Goal: Task Accomplishment & Management: Use online tool/utility

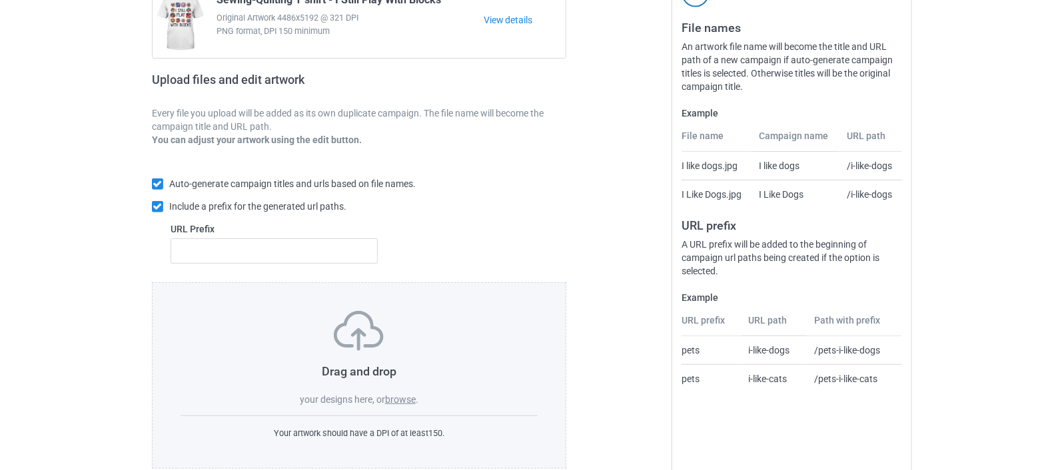
scroll to position [177, 0]
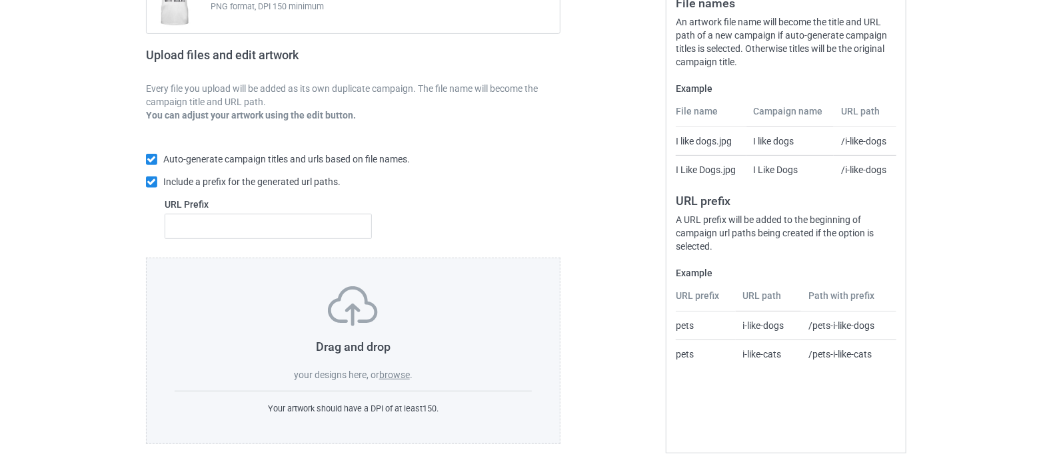
click at [389, 372] on label "browse" at bounding box center [394, 375] width 31 height 11
click at [0, 0] on input "browse" at bounding box center [0, 0] width 0 height 0
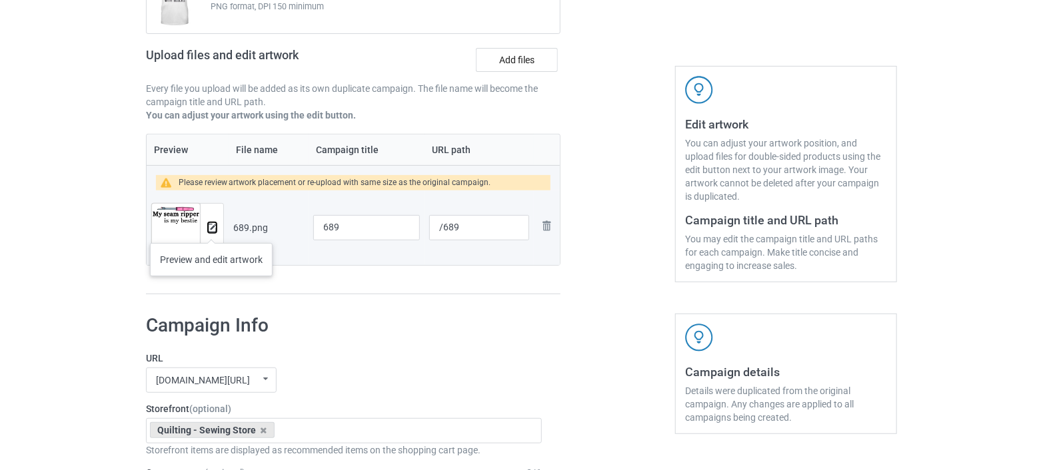
click at [211, 229] on img at bounding box center [212, 228] width 9 height 9
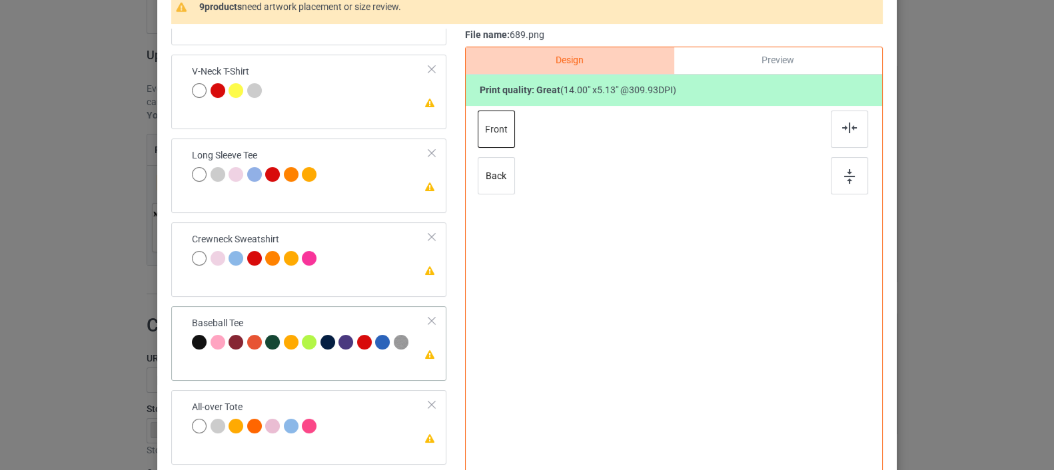
scroll to position [298, 0]
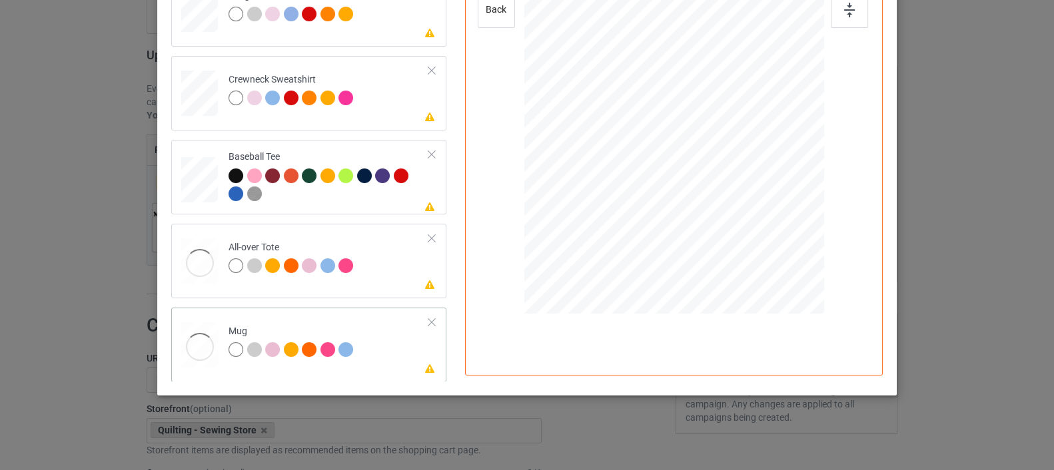
click at [188, 343] on div at bounding box center [199, 347] width 37 height 49
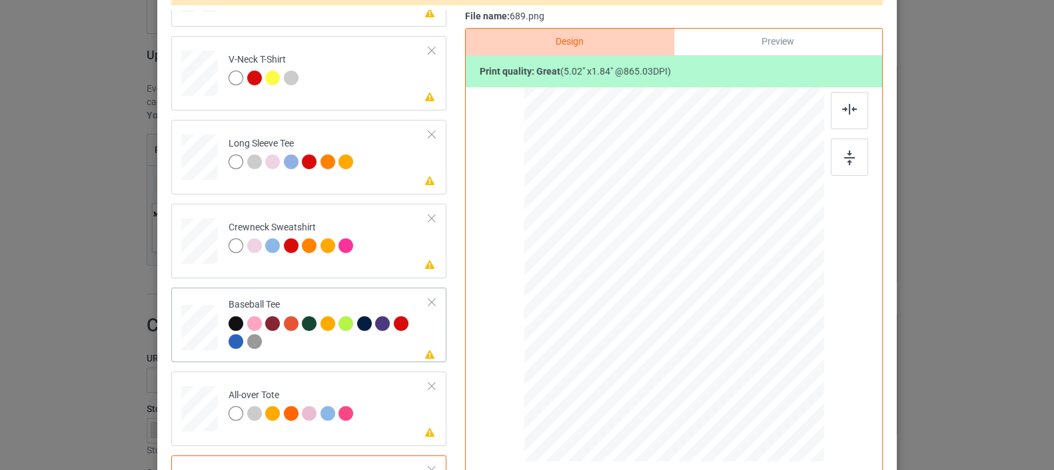
scroll to position [224, 0]
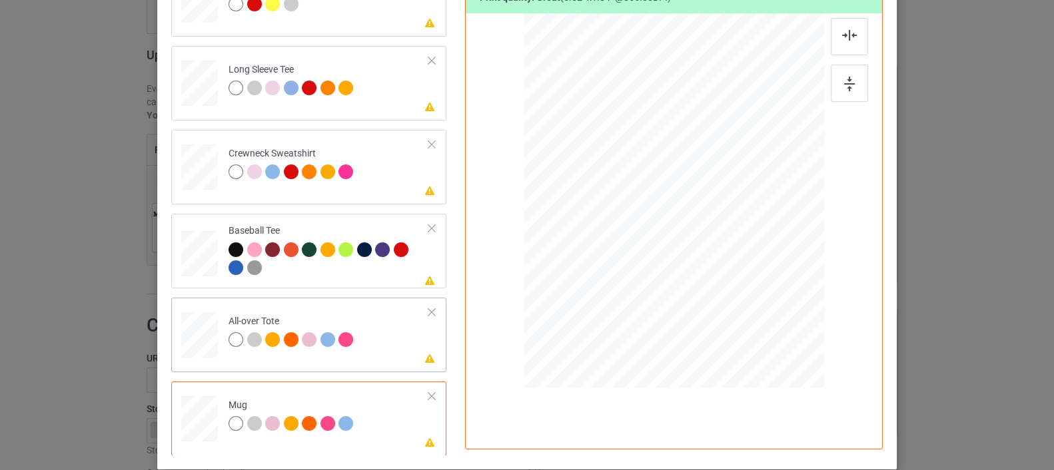
click at [181, 337] on div at bounding box center [199, 335] width 37 height 37
drag, startPoint x: 755, startPoint y: 235, endPoint x: 774, endPoint y: 258, distance: 29.8
click at [774, 258] on div at bounding box center [674, 201] width 300 height 300
click at [201, 417] on div at bounding box center [199, 419] width 37 height 15
click at [757, 232] on div at bounding box center [761, 232] width 11 height 11
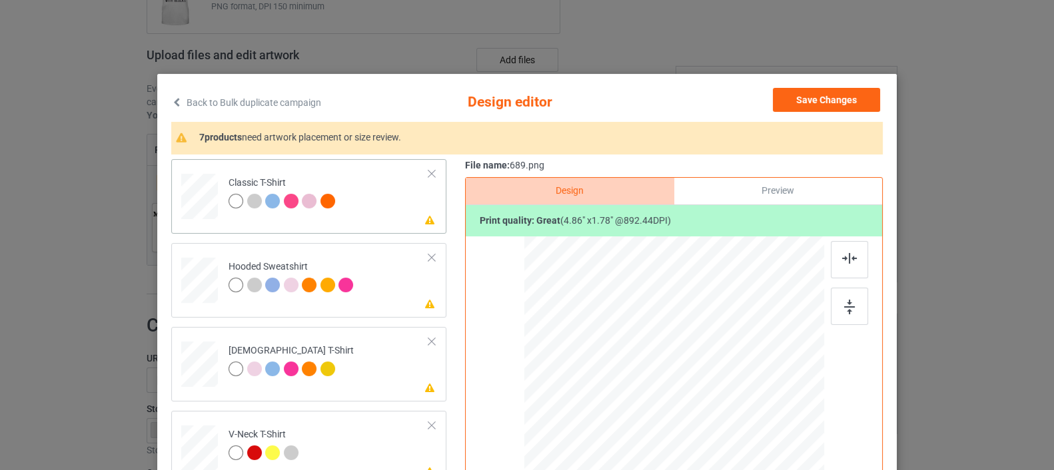
scroll to position [0, 0]
click at [195, 199] on div at bounding box center [200, 193] width 15 height 18
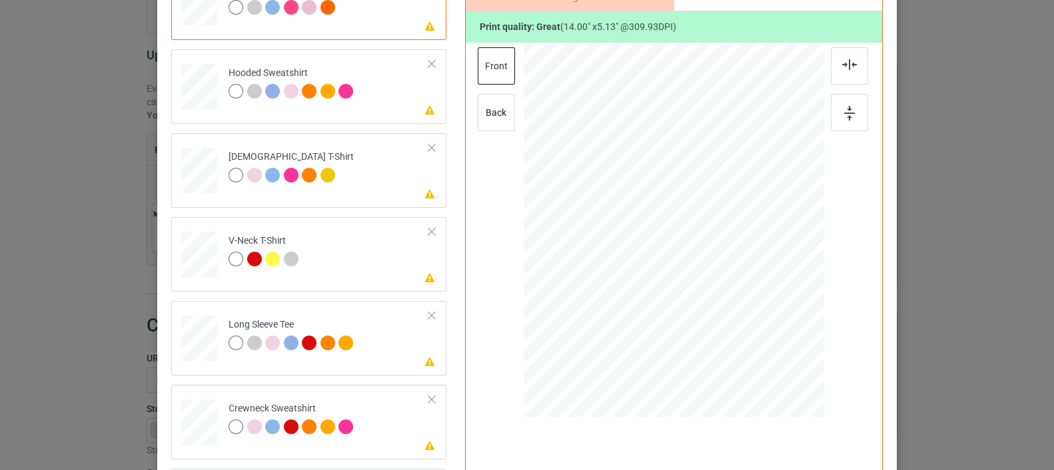
scroll to position [222, 0]
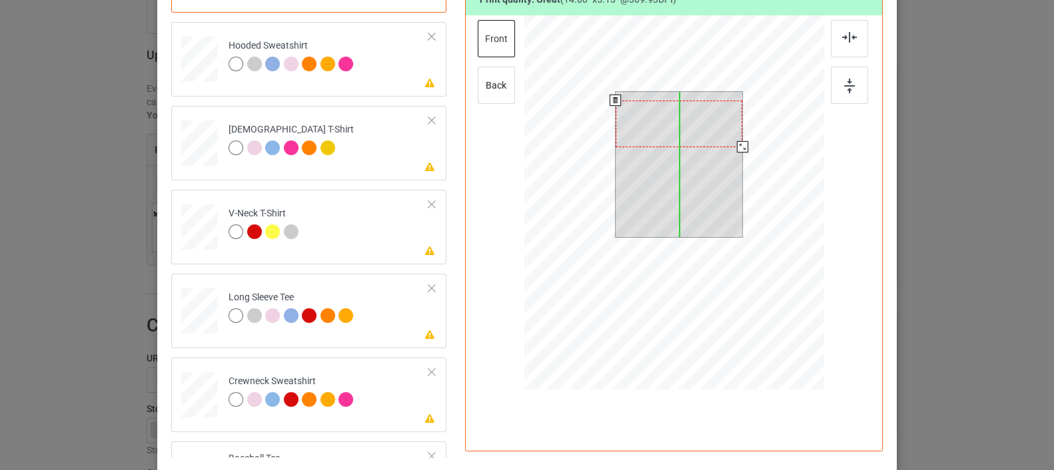
drag, startPoint x: 666, startPoint y: 125, endPoint x: 666, endPoint y: 133, distance: 8.7
click at [666, 133] on div at bounding box center [679, 124] width 127 height 47
click at [665, 138] on div at bounding box center [679, 127] width 127 height 47
click at [669, 141] on div at bounding box center [679, 131] width 127 height 47
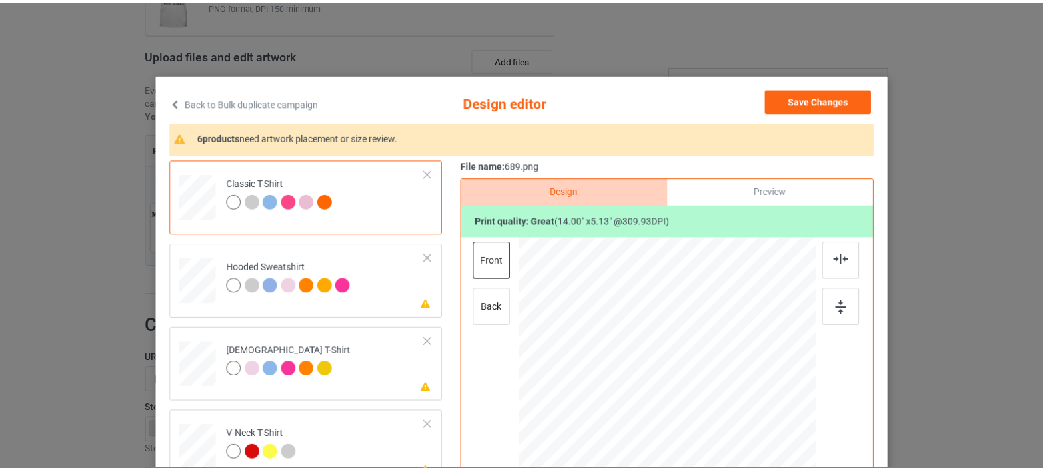
scroll to position [0, 0]
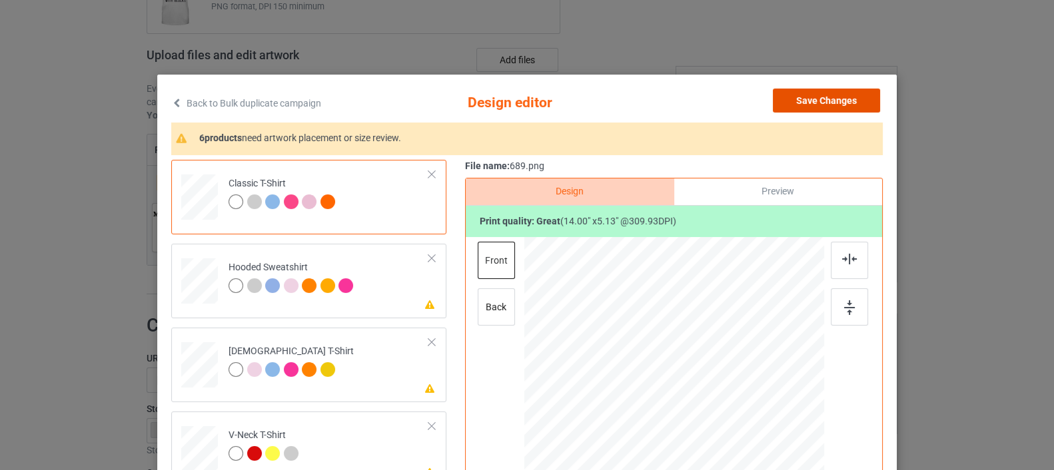
click at [808, 103] on button "Save Changes" at bounding box center [826, 101] width 107 height 24
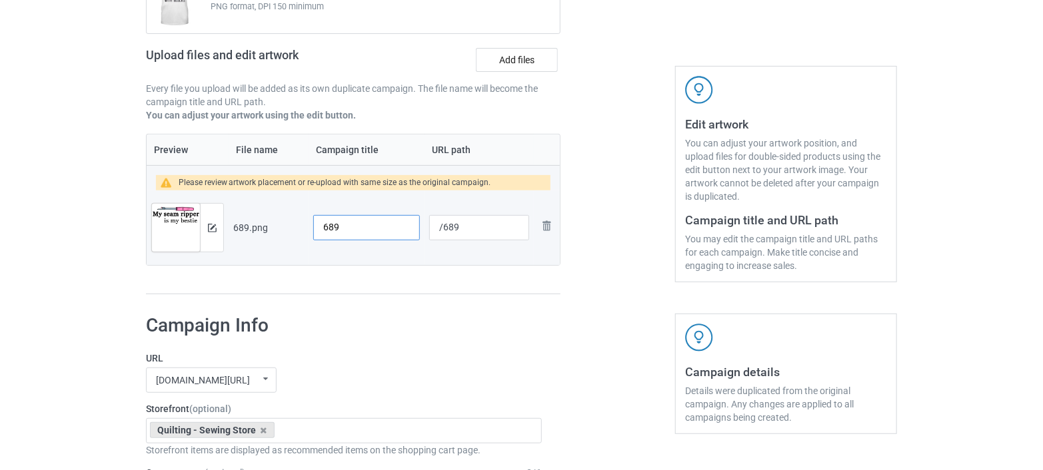
drag, startPoint x: 346, startPoint y: 225, endPoint x: 307, endPoint y: 229, distance: 39.6
click at [307, 229] on tr "Preview and edit artwork 689.png 689 /689 Remove file" at bounding box center [353, 228] width 413 height 75
type input "My"
type input "/e"
click at [356, 231] on input "My" at bounding box center [366, 227] width 107 height 25
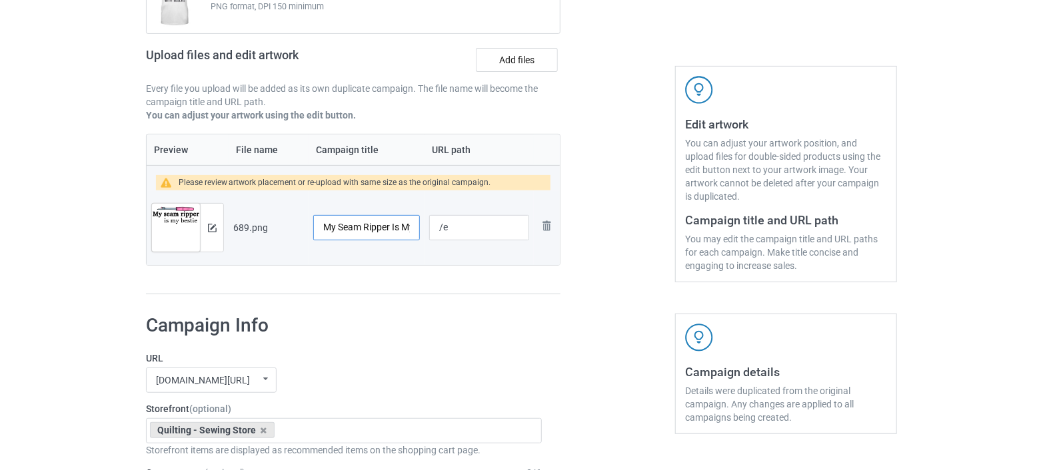
drag, startPoint x: 411, startPoint y: 224, endPoint x: 294, endPoint y: 233, distance: 117.6
click at [294, 233] on tr "Preview and edit artwork 689.png My Seam Ripper Is My Bestie /e Remove file" at bounding box center [353, 228] width 413 height 75
click at [288, 263] on body "Dropship POD Storefronts Domains Emails AdFairy Profit Rewards JONNY Settings L…" at bounding box center [521, 58] width 1043 height 470
type input "My Seam Ripper Is My Bestie"
drag, startPoint x: 466, startPoint y: 227, endPoint x: 407, endPoint y: 237, distance: 60.3
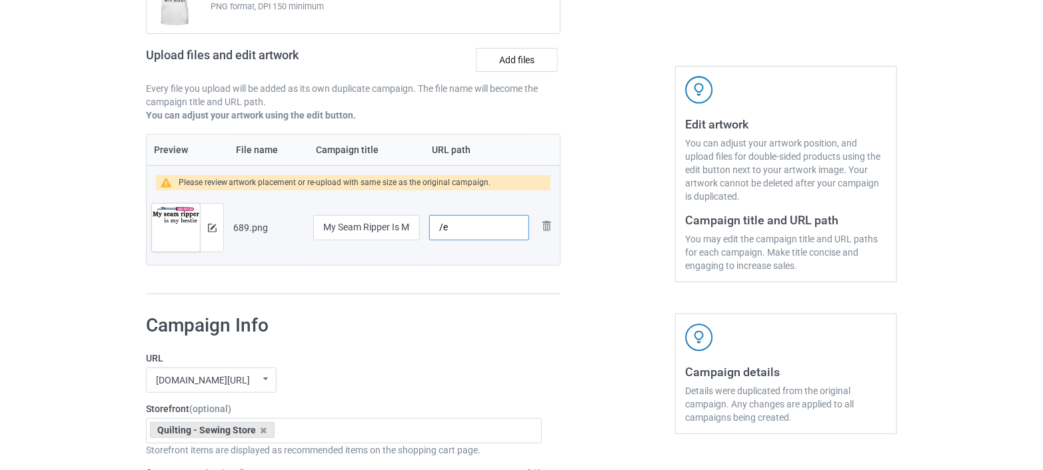
click at [407, 237] on tr "Preview and edit artwork 689.png My Seam Ripper Is My Bestie /e Remove file" at bounding box center [353, 228] width 413 height 75
paste input "my seam ripper is my bestie"
click at [495, 227] on input "/my seam ripper is my bestie" at bounding box center [479, 227] width 100 height 25
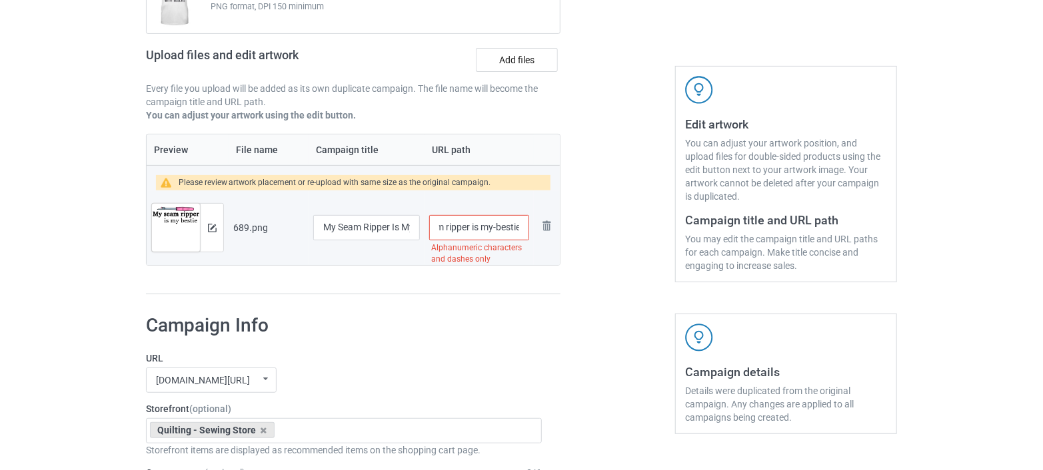
click at [481, 228] on input "/my seam ripper is my-bestie" at bounding box center [479, 227] width 100 height 25
click at [469, 232] on input "/my seam ripper is-my-bestie" at bounding box center [479, 227] width 100 height 25
click at [472, 223] on input "/my seam ripper is-my-bestie" at bounding box center [479, 227] width 100 height 25
click at [446, 226] on input "/my seam ripper-is-my-bestie" at bounding box center [479, 227] width 100 height 25
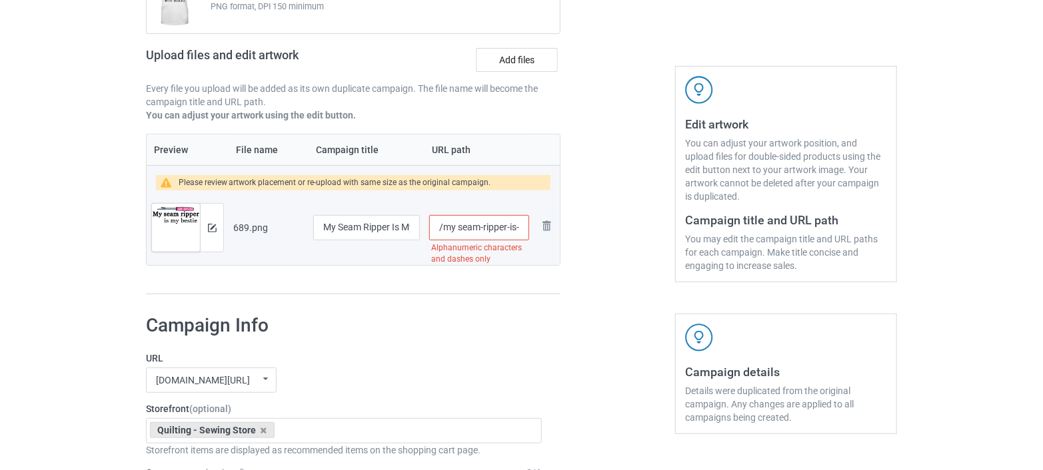
click at [459, 225] on input "/my seam-ripper-is-my-bestie" at bounding box center [479, 227] width 100 height 25
type input "/my-seam-ripper-is-my-bestie"
click at [545, 297] on div "Campaign to duplicate Sewing-Quilting T shirt - I Still Play With Blocks Origin…" at bounding box center [353, 111] width 433 height 388
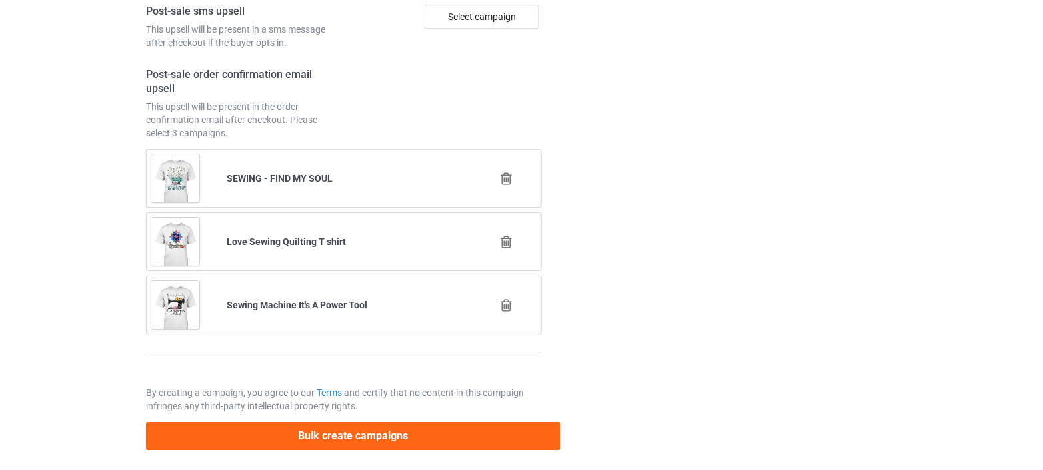
scroll to position [1957, 0]
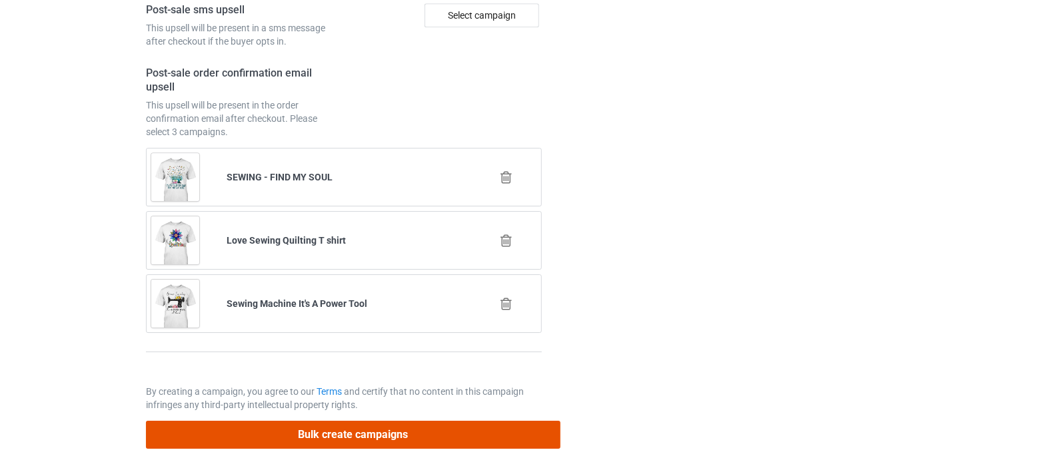
click at [327, 433] on button "Bulk create campaigns" at bounding box center [353, 434] width 415 height 27
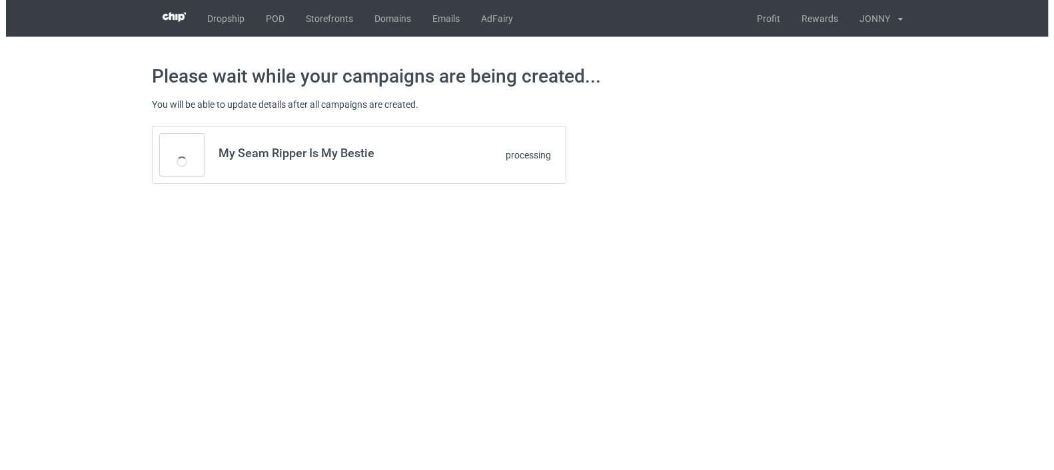
scroll to position [0, 0]
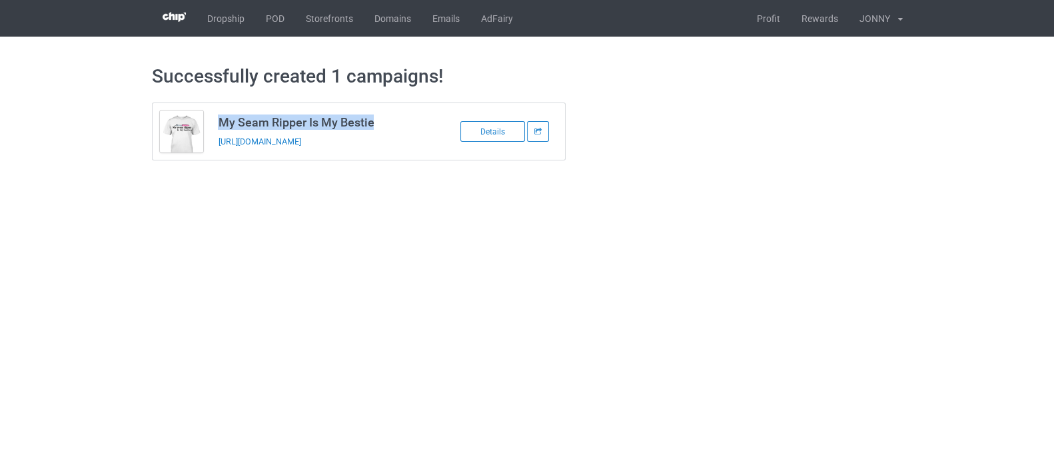
drag, startPoint x: 383, startPoint y: 119, endPoint x: 217, endPoint y: 119, distance: 165.9
click at [218, 119] on h3 "My Seam Ripper Is My Bestie" at bounding box center [323, 122] width 211 height 15
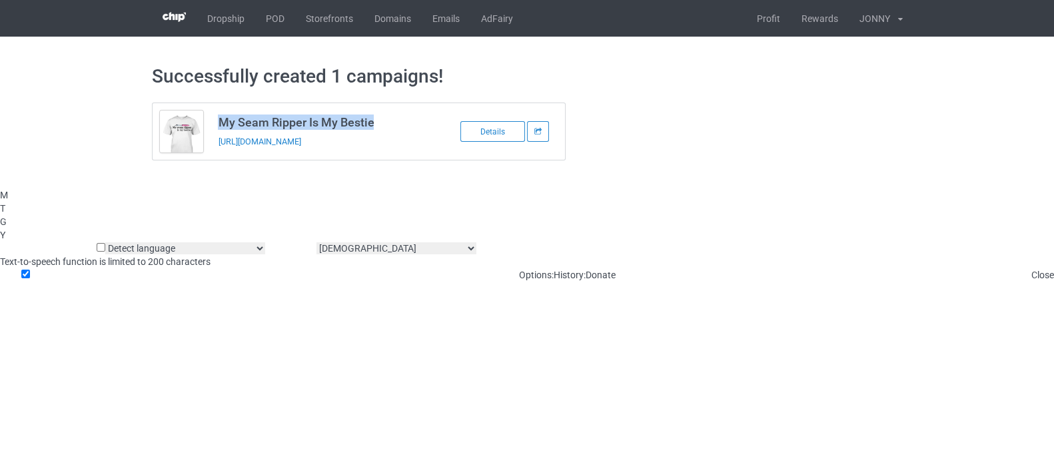
copy h3 "My Seam Ripper Is My Bestie"
click at [772, 17] on link "Profit" at bounding box center [768, 18] width 45 height 37
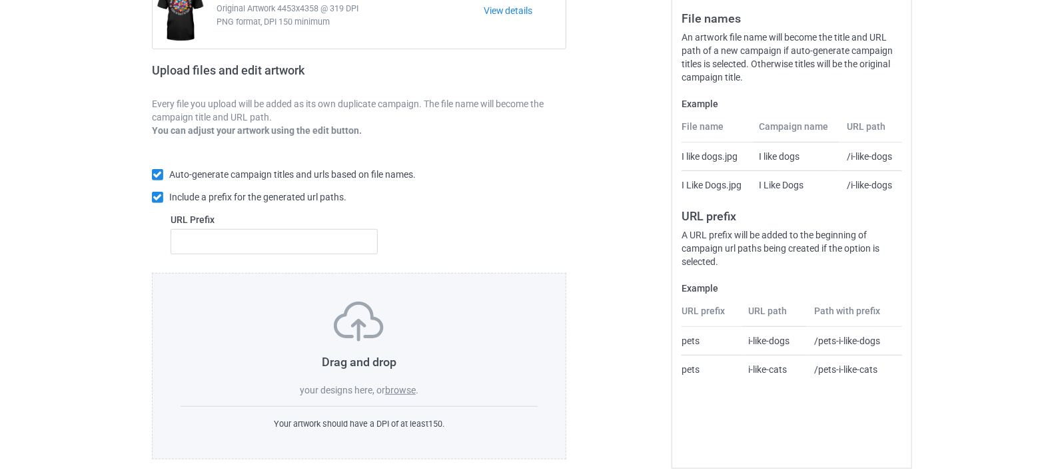
scroll to position [177, 0]
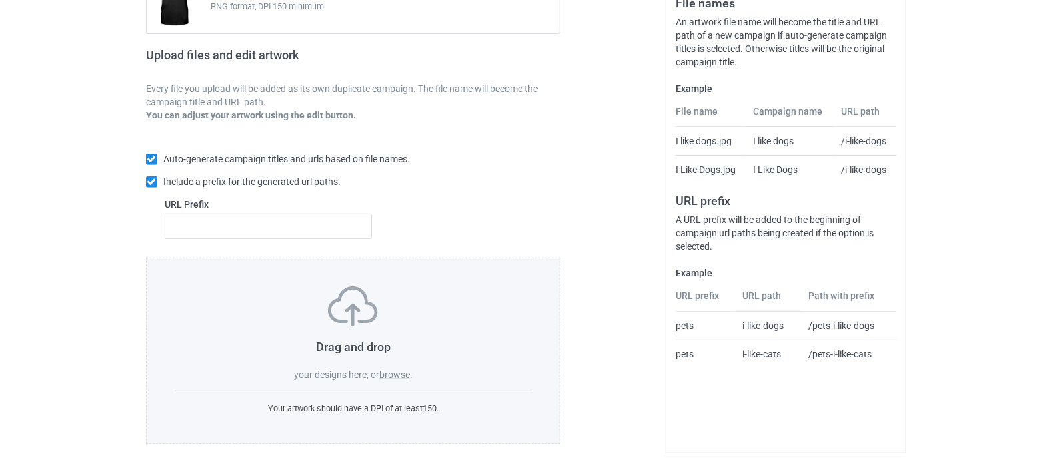
click at [393, 374] on label "browse" at bounding box center [394, 375] width 31 height 11
click at [0, 0] on input "browse" at bounding box center [0, 0] width 0 height 0
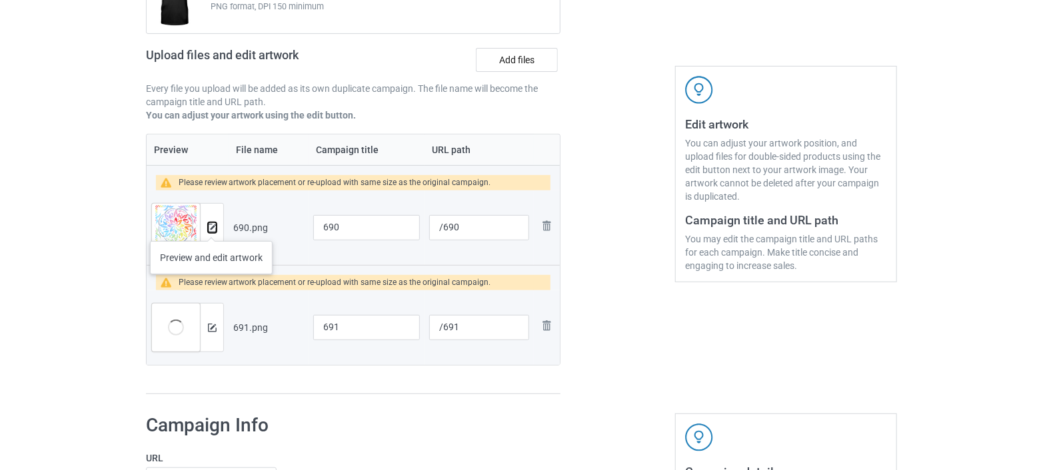
click at [211, 228] on img at bounding box center [212, 228] width 9 height 9
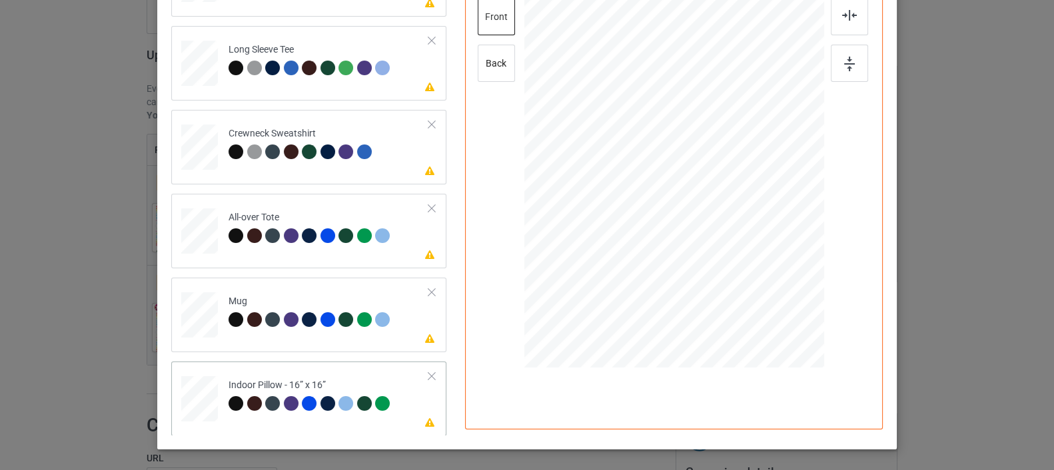
scroll to position [298, 0]
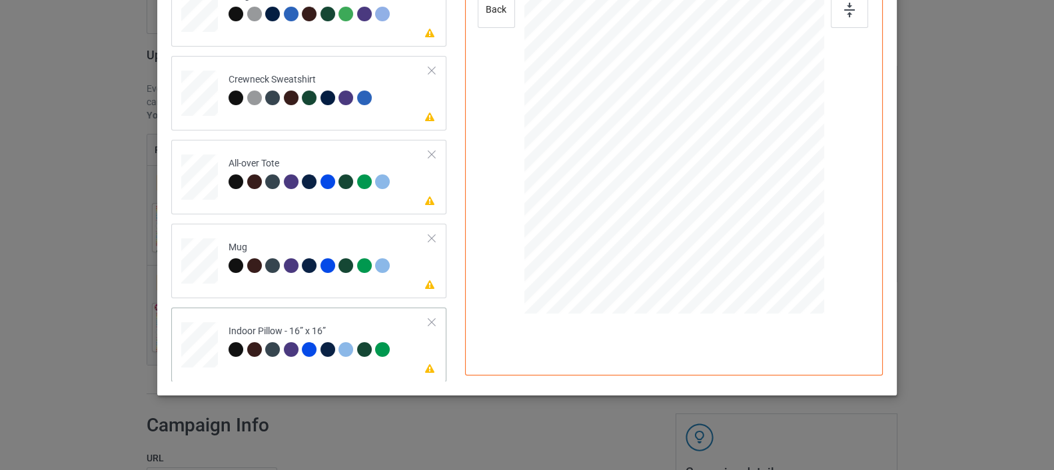
click at [194, 335] on div at bounding box center [199, 345] width 37 height 37
click at [201, 265] on div at bounding box center [199, 261] width 37 height 15
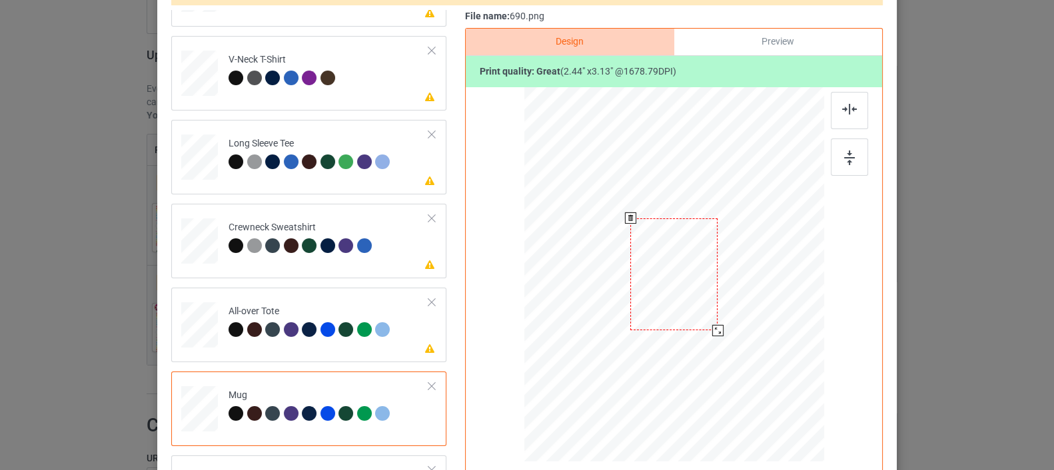
drag, startPoint x: 756, startPoint y: 389, endPoint x: 726, endPoint y: 315, distance: 79.6
click at [726, 315] on div at bounding box center [674, 274] width 300 height 125
drag, startPoint x: 684, startPoint y: 281, endPoint x: 766, endPoint y: 284, distance: 81.3
click at [766, 284] on div at bounding box center [755, 277] width 87 height 112
click at [850, 158] on div at bounding box center [849, 157] width 37 height 37
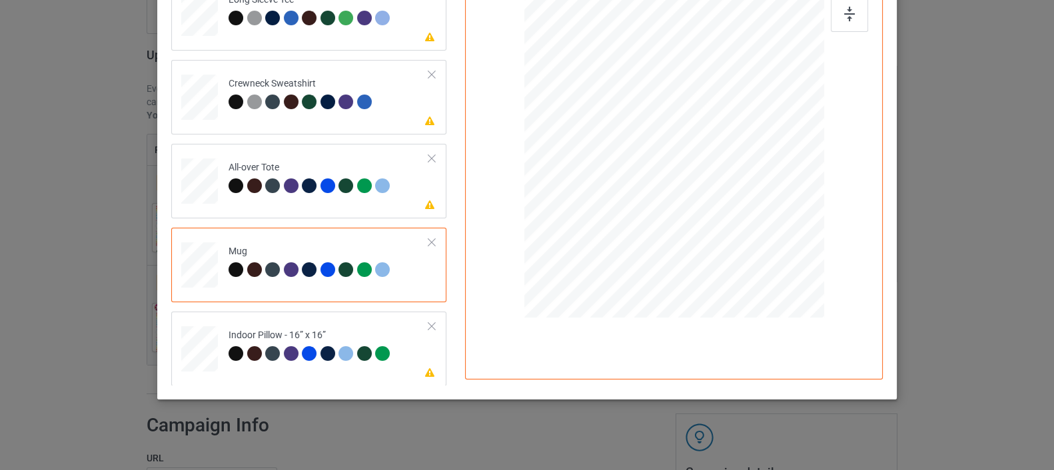
scroll to position [296, 0]
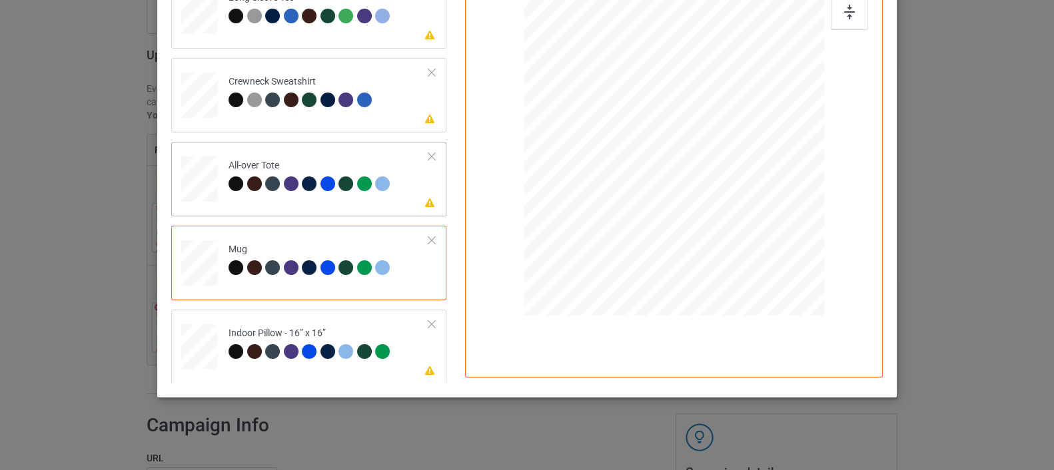
click at [205, 181] on div at bounding box center [199, 179] width 37 height 37
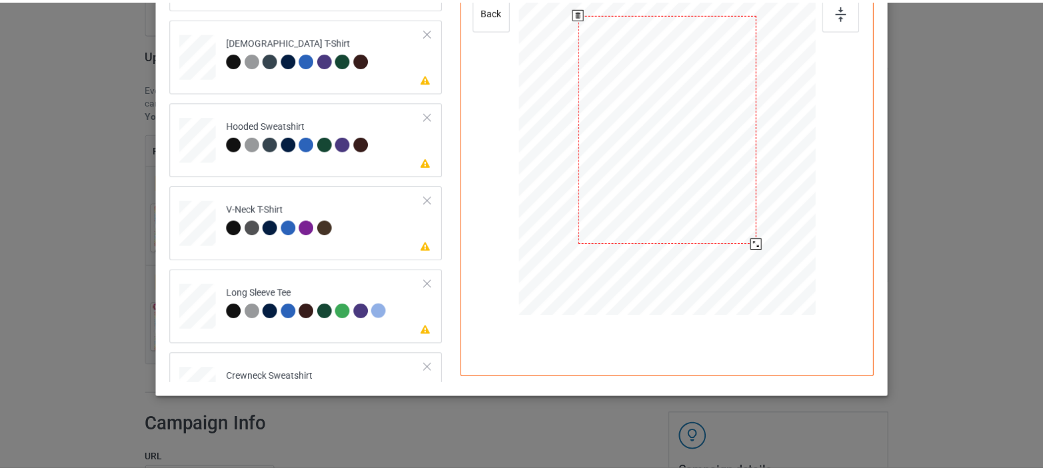
scroll to position [0, 0]
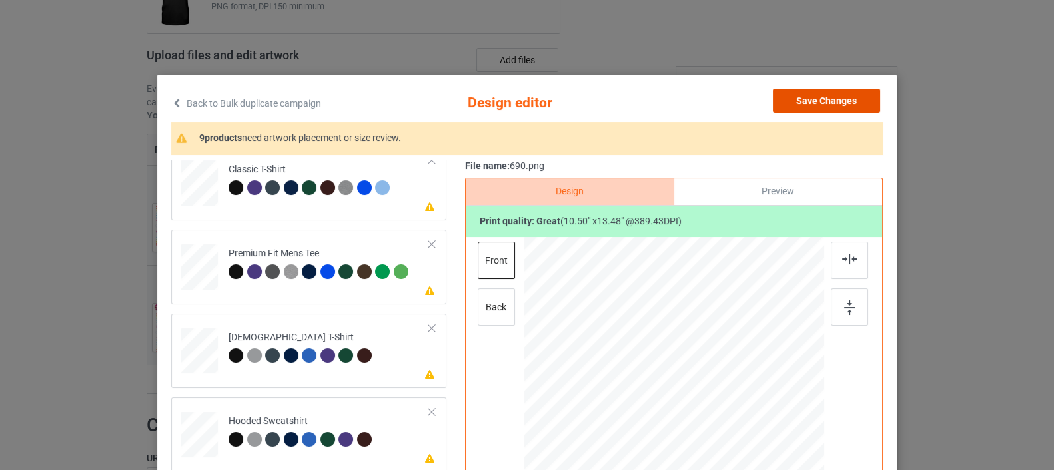
click at [813, 105] on button "Save Changes" at bounding box center [826, 101] width 107 height 24
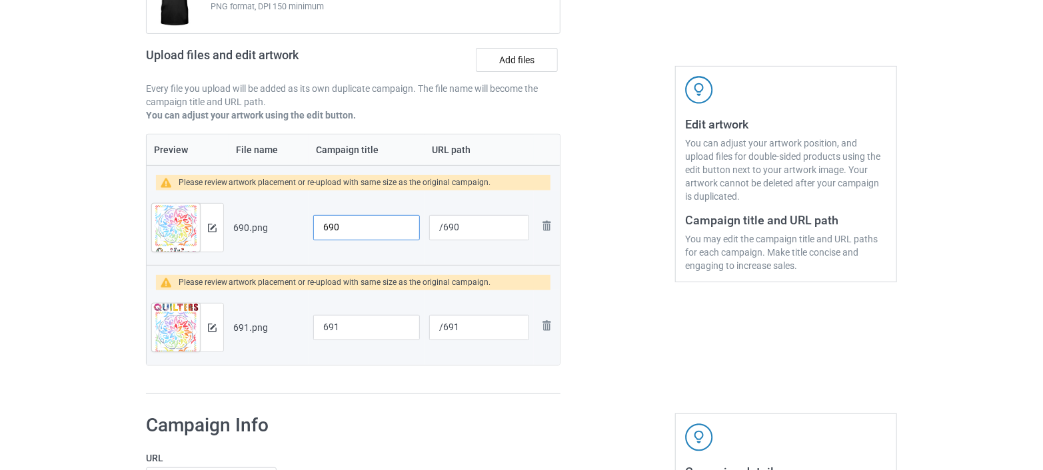
drag, startPoint x: 347, startPoint y: 229, endPoint x: 301, endPoint y: 227, distance: 46.0
click at [301, 227] on tr "Preview and edit artwork 690.png 690 /690 Remove file" at bounding box center [353, 228] width 413 height 75
paste input "Funny Sewing Quilter Life Is Just Better When I&#39;m Quilting T-Shirt Ask Rufu…"
drag, startPoint x: 412, startPoint y: 223, endPoint x: 280, endPoint y: 231, distance: 132.2
click at [280, 231] on tr "Preview and edit artwork 690.png Funny Sewing Quilter Life Is Just Better When …" at bounding box center [353, 228] width 413 height 75
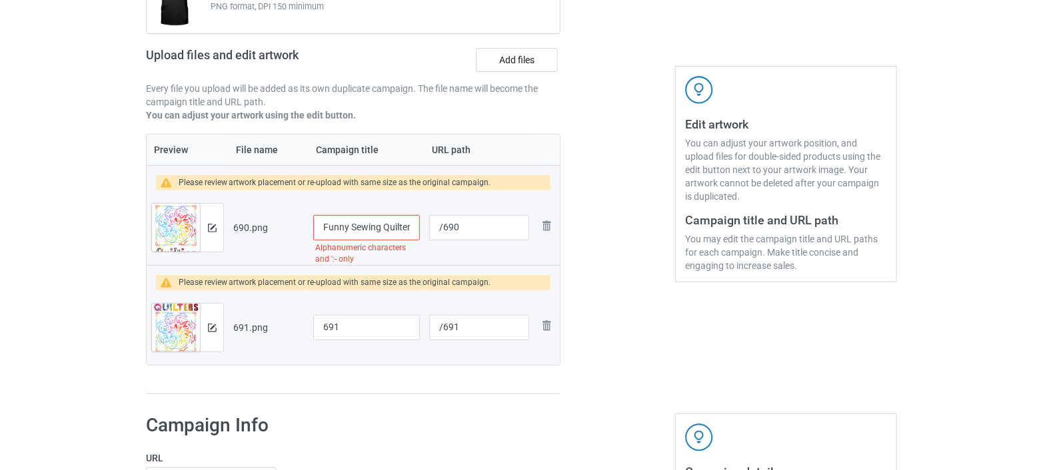
click at [348, 222] on input "Funny Sewing Quilter Life Is Just Better When I&#39;m Quilting T-Shirt Ask Rufu…" at bounding box center [366, 227] width 107 height 25
drag, startPoint x: 355, startPoint y: 225, endPoint x: 327, endPoint y: 225, distance: 27.3
click at [327, 225] on input "Funny Sewing Quilter Life Is Just Better When I&#39;m Quilting T-Shirt Ask Rufu…" at bounding box center [366, 227] width 107 height 25
drag, startPoint x: 342, startPoint y: 227, endPoint x: 468, endPoint y: 226, distance: 126.0
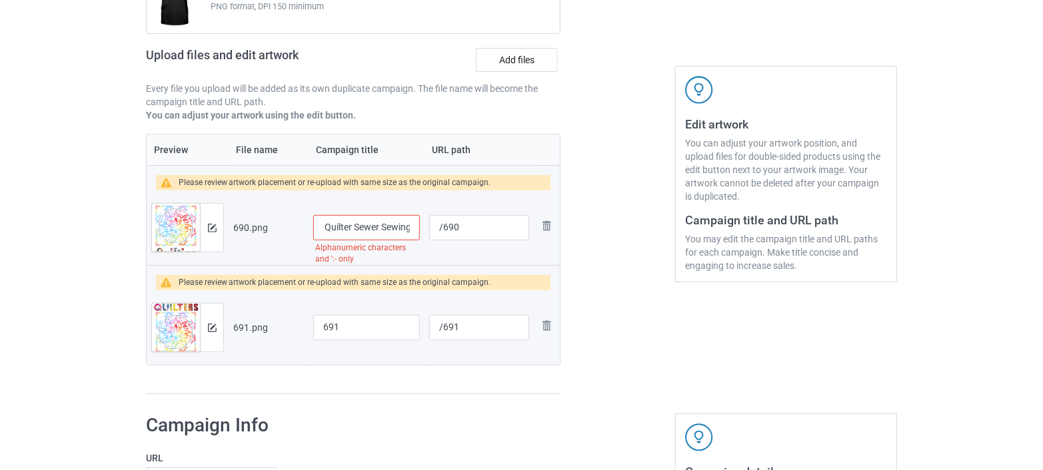
click at [468, 226] on tr "Preview and edit artwork 690.png Cool Sewing Quilter Life Is Just Better When I…" at bounding box center [353, 228] width 413 height 75
click at [365, 229] on input "Cool Sewing Quilter Life Is Just Better When I&#39;m Quilting T-Shirt Ask Rufus…" at bounding box center [366, 227] width 107 height 25
click at [389, 228] on input "Cool Sewing Quilter Life Is Just Better When I&#39;m Quilting T-Shirt Ask Rufus…" at bounding box center [366, 227] width 107 height 25
drag, startPoint x: 319, startPoint y: 227, endPoint x: 393, endPoint y: 230, distance: 74.0
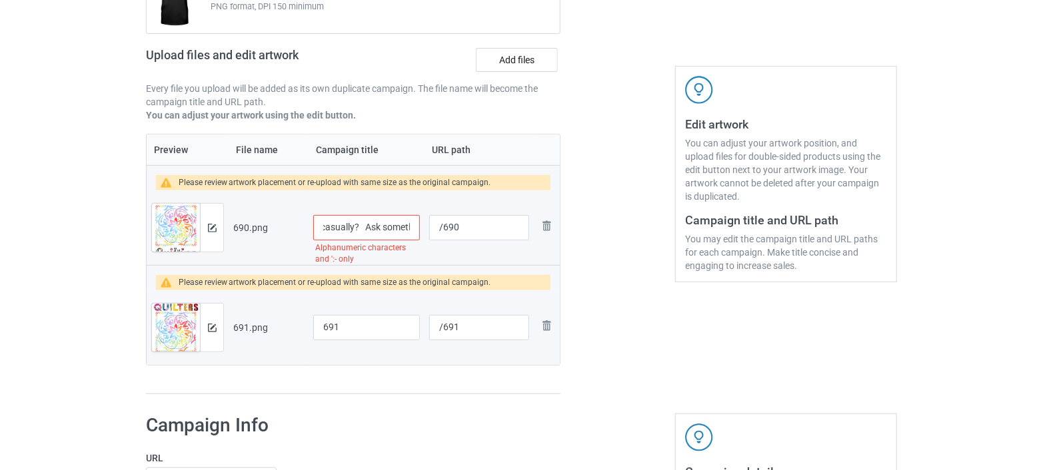
click at [393, 230] on input "Cool Sewing Quilter Life Is Just Better When I&#39;m Quilting T-Shirt Ask Rufus…" at bounding box center [366, 227] width 107 height 25
drag, startPoint x: 375, startPoint y: 224, endPoint x: 261, endPoint y: 237, distance: 114.7
click at [261, 237] on tr "Preview and edit artwork 690.png Cool Sewing Quilter Life Is Just Better When I…" at bounding box center [353, 228] width 413 height 75
click at [339, 226] on input "Cool Sewing Quilter Life Is Just Better When I&#39;m Quilting T-Shirt Ask Rufus…" at bounding box center [366, 227] width 107 height 25
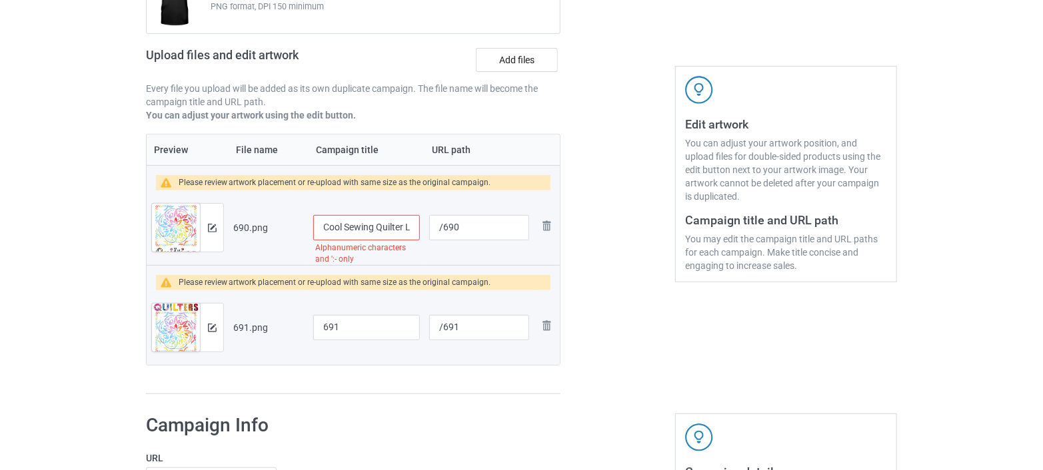
click at [381, 225] on input "Cool Sewing Quilter Life Is Just Better When I&#39;m Quilting T-Shirt Ask Rufus…" at bounding box center [366, 227] width 107 height 25
drag, startPoint x: 410, startPoint y: 227, endPoint x: 285, endPoint y: 234, distance: 125.5
click at [285, 234] on tr "Preview and edit artwork 690.png Cool Sewing Quilter Life Is Just Better When I…" at bounding box center [353, 228] width 413 height 75
click at [350, 223] on input "Cool Sewing Quilter Life Is Just Better When I&#39;m Quilting T-Shirt Ask Rufus…" at bounding box center [366, 227] width 107 height 25
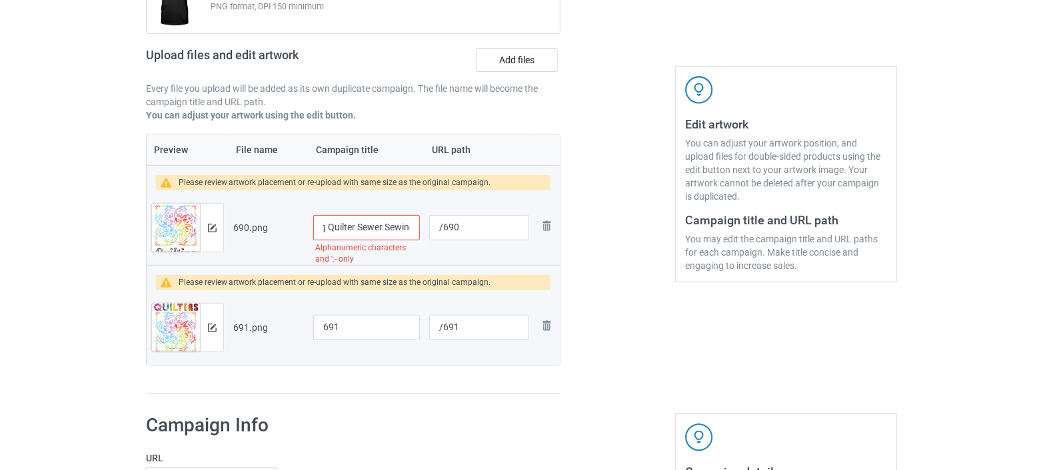
drag, startPoint x: 353, startPoint y: 225, endPoint x: 449, endPoint y: 223, distance: 96.7
click at [449, 223] on tr "Preview and edit artwork 690.png Cool Sewing Quilter Life Is Just Better When I…" at bounding box center [353, 228] width 413 height 75
click at [381, 232] on input "Cool Sewing Quilter Life Is Just Better When I&#39;m Quilting T-Shirt Ask Rufus…" at bounding box center [366, 227] width 107 height 25
click at [415, 229] on input "Cool Sewing Quilter Life Is Just Better When I&#39;m Quilting T-Shirt Ask Rufus…" at bounding box center [366, 227] width 107 height 25
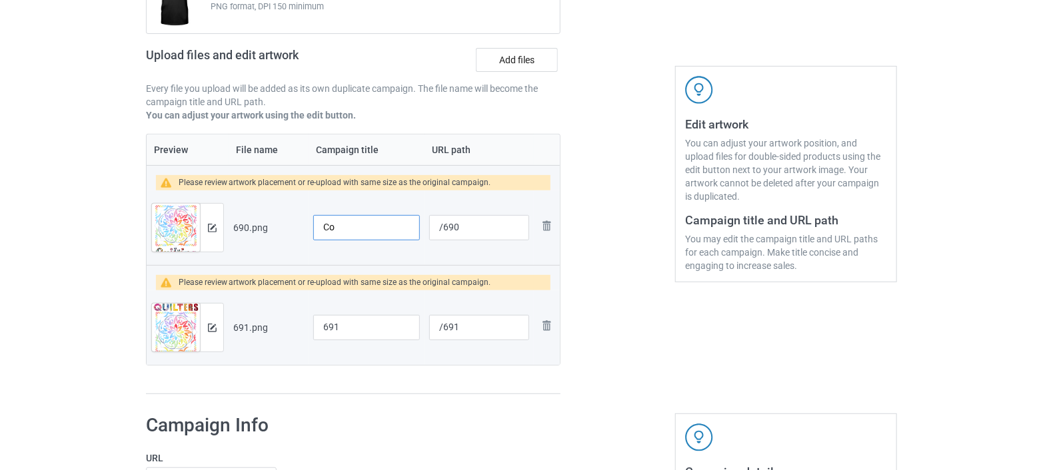
type input "C"
paste input "Quilting Quilter Sewer Sewing T-Shirt"
drag, startPoint x: 415, startPoint y: 225, endPoint x: 283, endPoint y: 237, distance: 132.5
click at [283, 237] on tr "Preview and edit artwork 690.png Quilting Quilter Sewer Sewing T-Shirt /690 Rem…" at bounding box center [353, 228] width 413 height 75
click at [323, 226] on input "Quilting Quilter Sewer Sewing T-Shirt" at bounding box center [366, 227] width 107 height 25
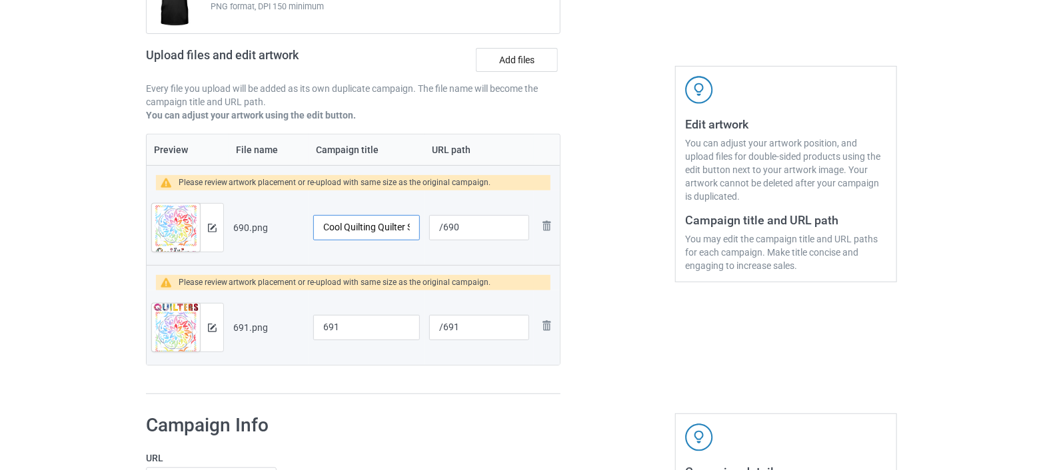
scroll to position [0, 85]
drag, startPoint x: 395, startPoint y: 229, endPoint x: 444, endPoint y: 225, distance: 48.8
click at [444, 225] on tr "Preview and edit artwork 690.png Cool Quilting Quilter Sewer Sewing T-Shirt /69…" at bounding box center [353, 228] width 413 height 75
click at [359, 229] on input "Cool Quilting Quilter Sewer Sewing T-Shirt" at bounding box center [366, 227] width 107 height 25
type input "Cool Quilting Quilter Sewer Sewing T-Shirt"
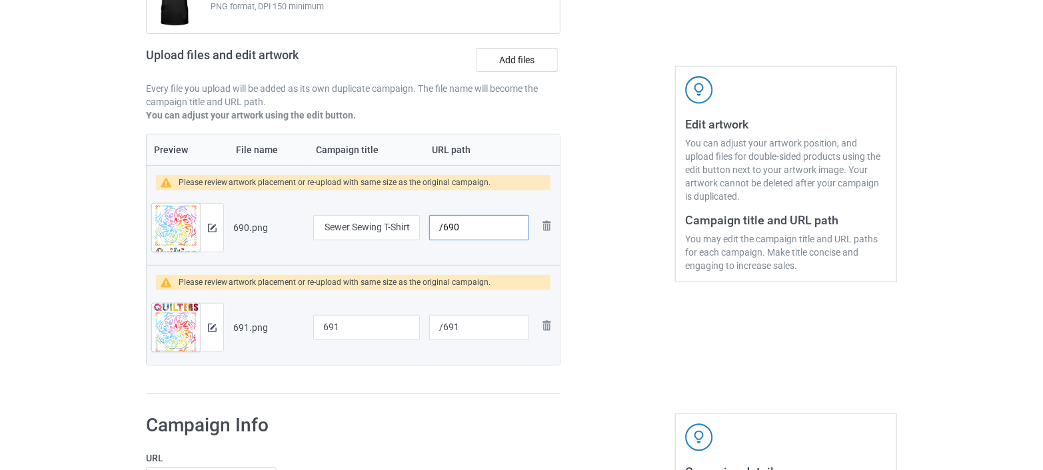
scroll to position [0, 0]
drag, startPoint x: 462, startPoint y: 225, endPoint x: 441, endPoint y: 236, distance: 23.2
click at [441, 236] on input "/690" at bounding box center [479, 227] width 100 height 25
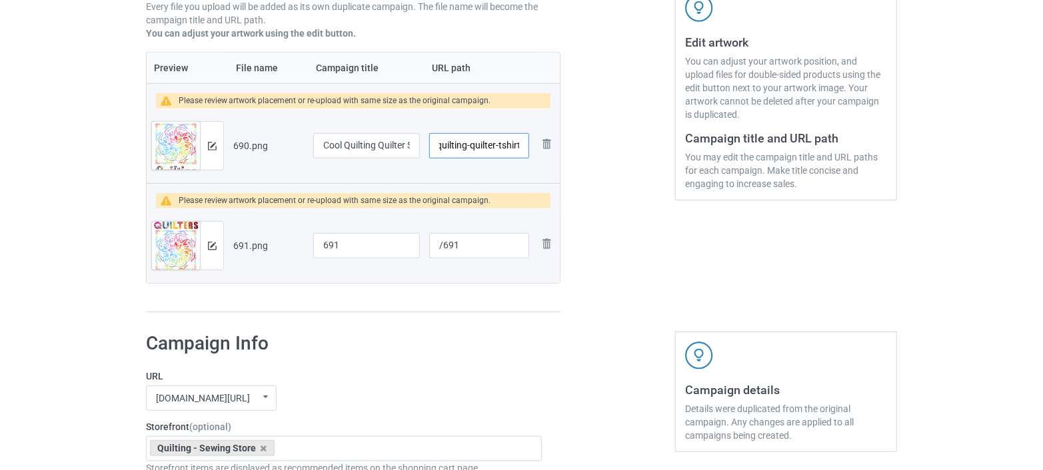
scroll to position [325, 0]
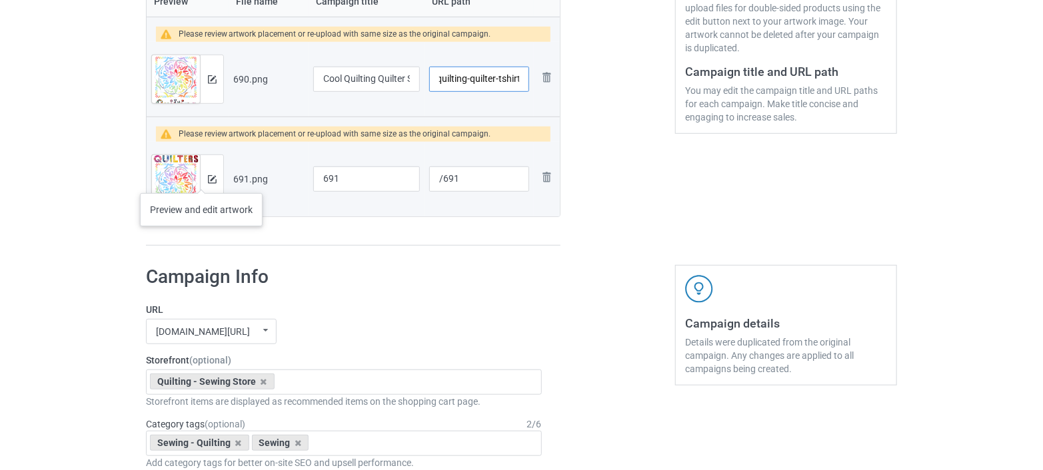
type input "/cool-quilting-quilter-tshirt"
click at [208, 179] on img at bounding box center [212, 179] width 9 height 9
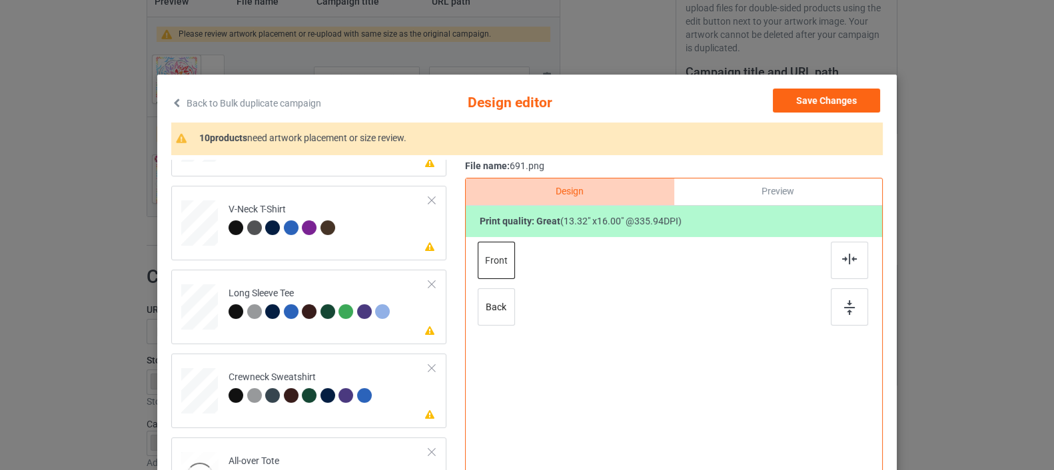
scroll to position [298, 0]
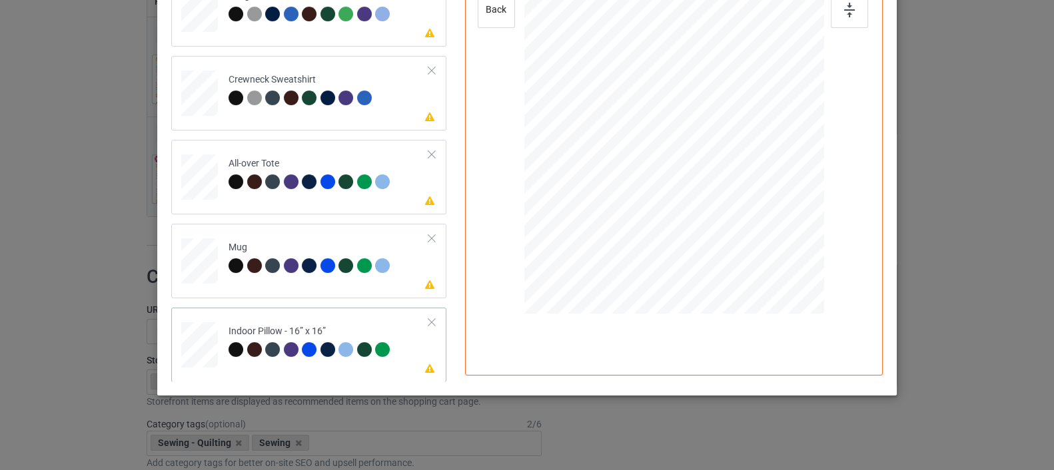
click at [199, 346] on div at bounding box center [199, 345] width 37 height 37
drag, startPoint x: 760, startPoint y: 232, endPoint x: 772, endPoint y: 239, distance: 14.1
click at [772, 240] on div at bounding box center [772, 245] width 11 height 11
click at [197, 265] on div at bounding box center [199, 261] width 37 height 15
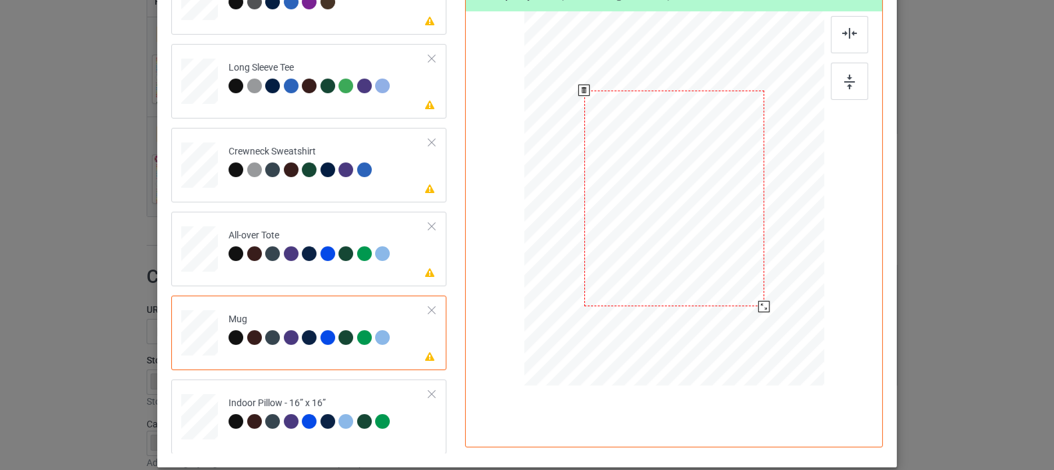
scroll to position [224, 0]
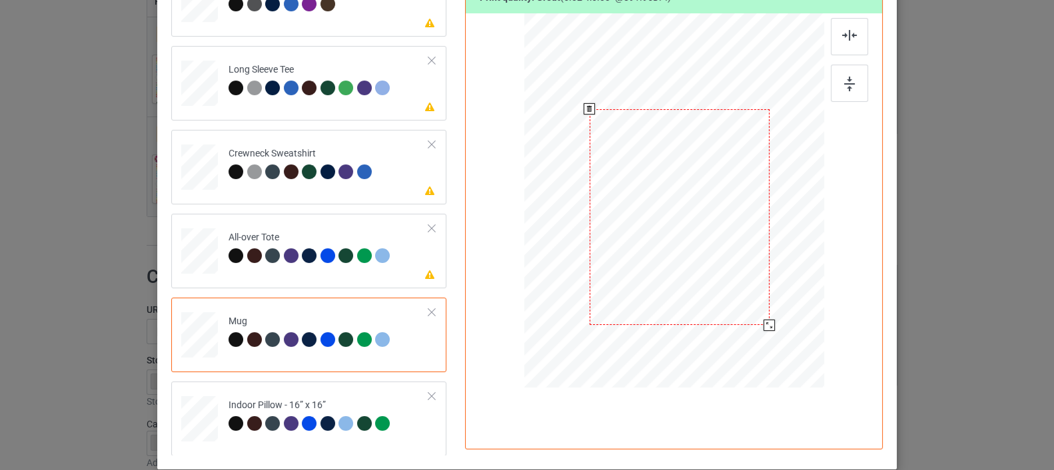
drag, startPoint x: 752, startPoint y: 302, endPoint x: 758, endPoint y: 319, distance: 17.5
click at [758, 319] on div at bounding box center [680, 217] width 180 height 216
click at [765, 327] on div at bounding box center [769, 325] width 11 height 11
click at [736, 269] on div at bounding box center [674, 202] width 300 height 378
drag, startPoint x: 701, startPoint y: 225, endPoint x: 757, endPoint y: 218, distance: 56.4
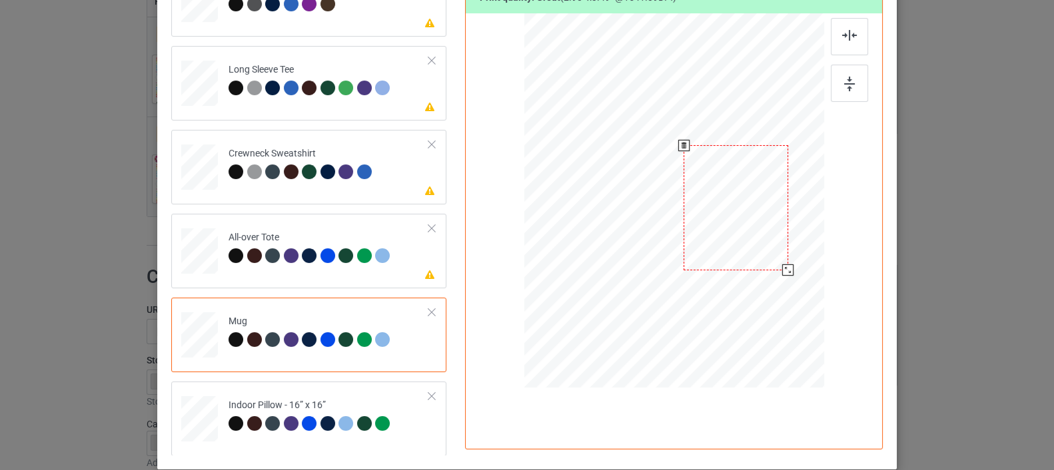
click at [758, 216] on div at bounding box center [736, 207] width 104 height 125
click at [777, 267] on div at bounding box center [674, 202] width 300 height 378
drag, startPoint x: 783, startPoint y: 270, endPoint x: 775, endPoint y: 251, distance: 20.3
click at [775, 251] on div at bounding box center [776, 255] width 11 height 11
drag, startPoint x: 740, startPoint y: 213, endPoint x: 756, endPoint y: 200, distance: 20.8
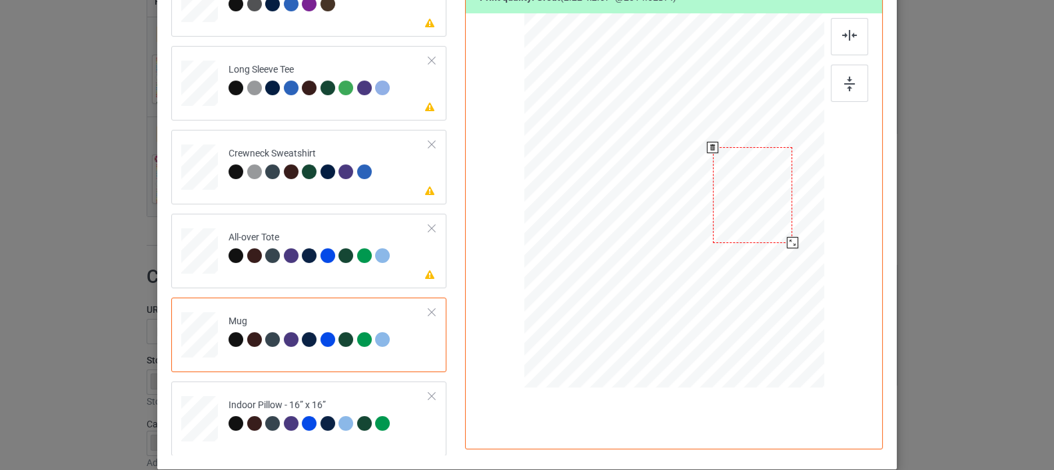
click at [756, 200] on div at bounding box center [753, 195] width 80 height 96
drag, startPoint x: 788, startPoint y: 247, endPoint x: 791, endPoint y: 257, distance: 10.5
click at [791, 257] on div at bounding box center [674, 200] width 300 height 125
drag, startPoint x: 798, startPoint y: 262, endPoint x: 792, endPoint y: 252, distance: 12.0
click at [794, 252] on div at bounding box center [799, 250] width 11 height 11
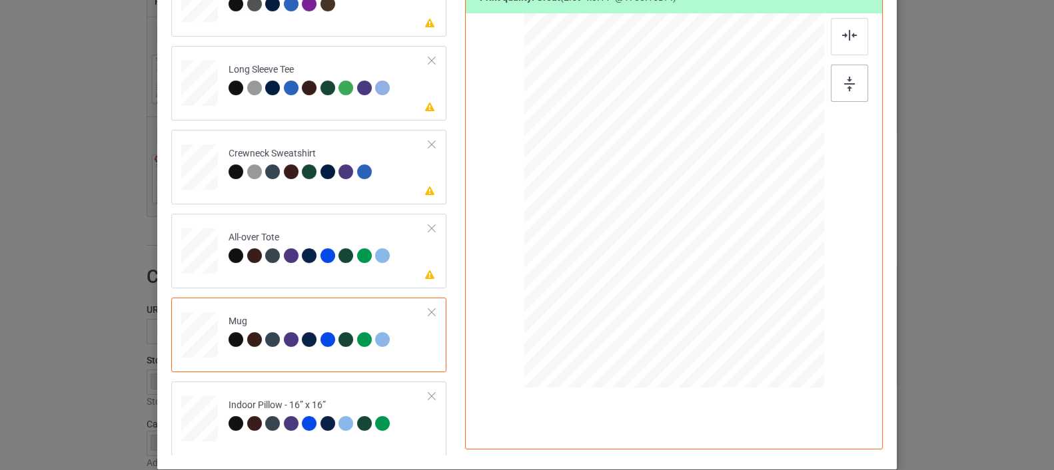
click at [844, 87] on img at bounding box center [849, 84] width 11 height 15
click at [183, 260] on div at bounding box center [199, 251] width 37 height 37
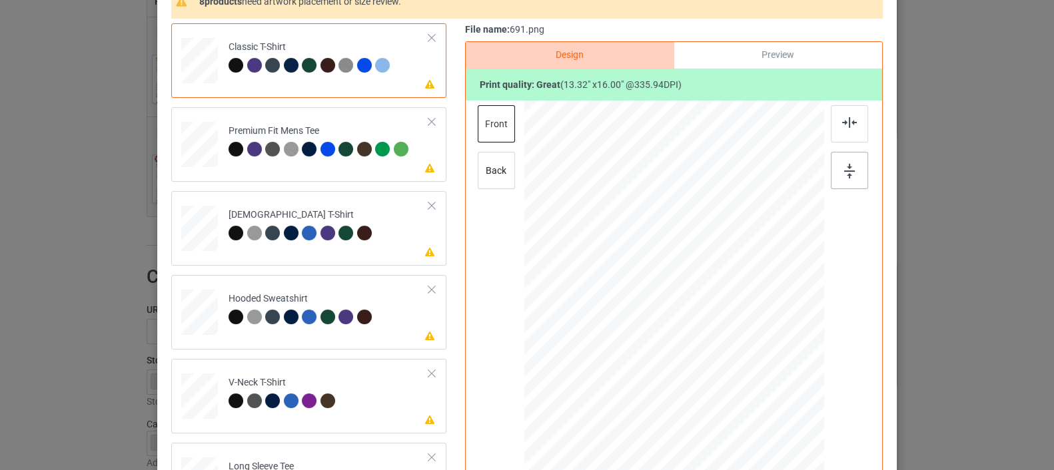
scroll to position [150, 0]
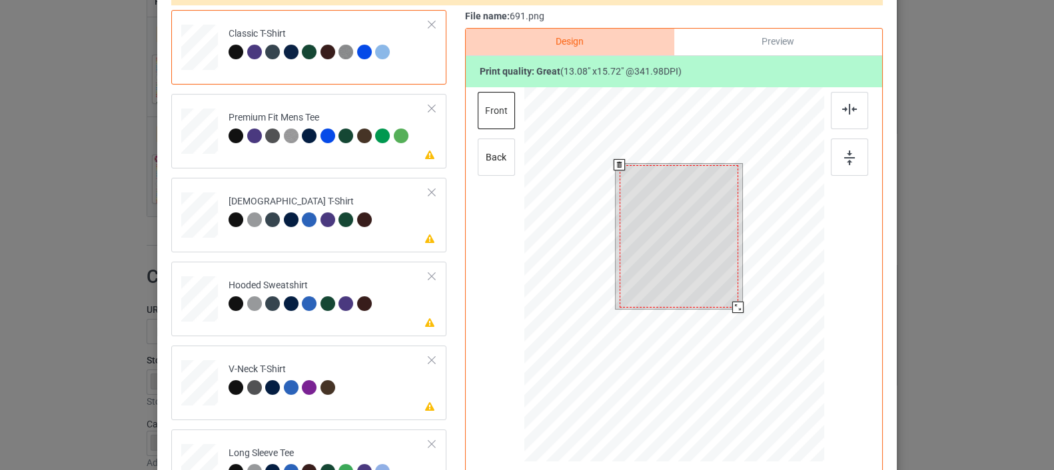
click at [732, 305] on div at bounding box center [737, 307] width 11 height 11
click at [820, 318] on div at bounding box center [674, 276] width 347 height 378
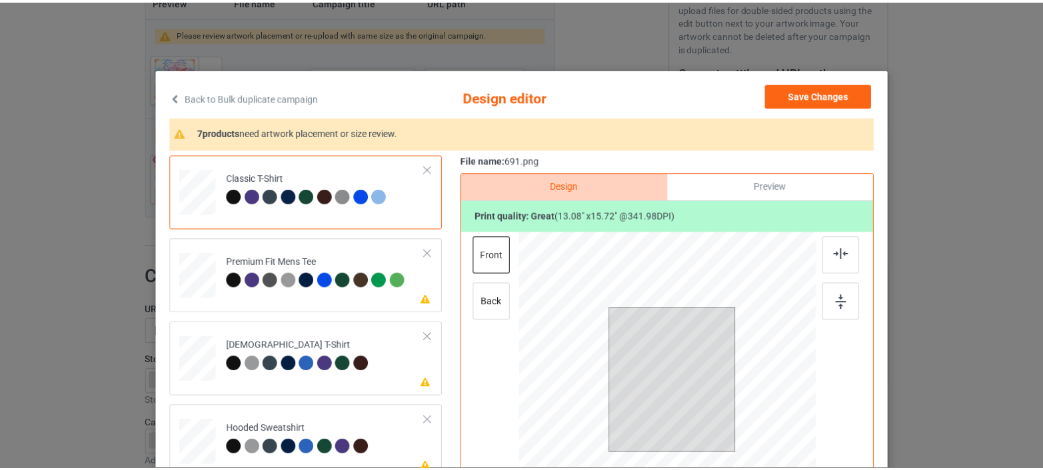
scroll to position [0, 0]
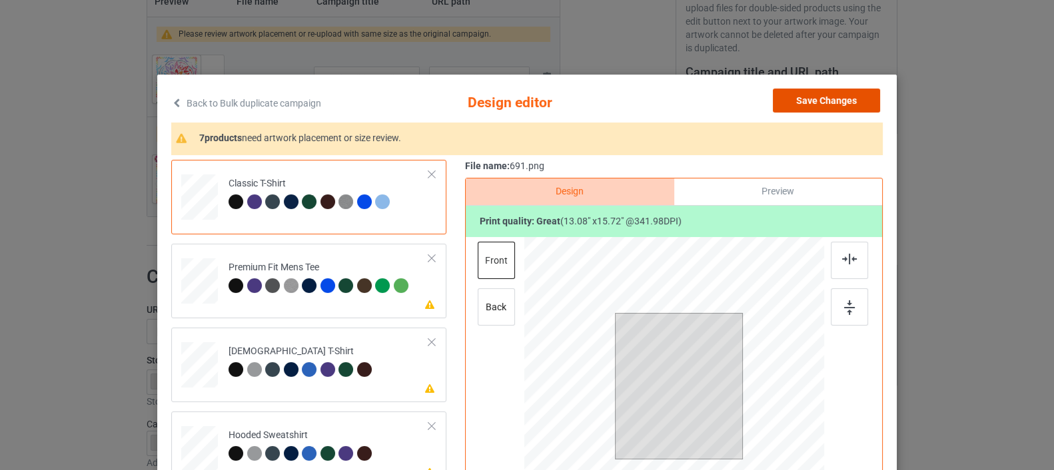
click at [794, 103] on button "Save Changes" at bounding box center [826, 101] width 107 height 24
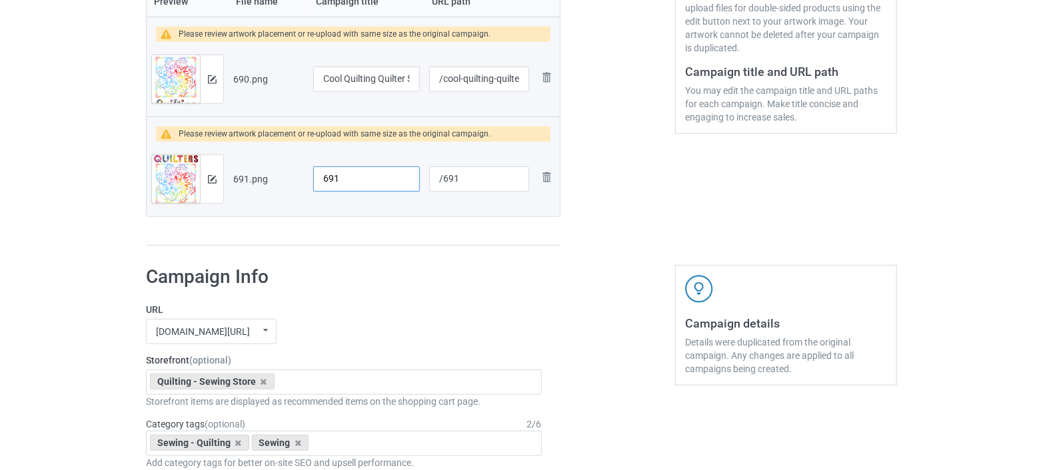
drag, startPoint x: 350, startPoint y: 175, endPoint x: 305, endPoint y: 181, distance: 45.1
click at [305, 181] on tr "Preview and edit artwork 691.png 691 /691 Remove file" at bounding box center [353, 179] width 413 height 75
drag, startPoint x: 393, startPoint y: 179, endPoint x: 419, endPoint y: 175, distance: 26.3
click at [419, 175] on td "Cool Sewing Quilting Tshirt" at bounding box center [367, 179] width 116 height 75
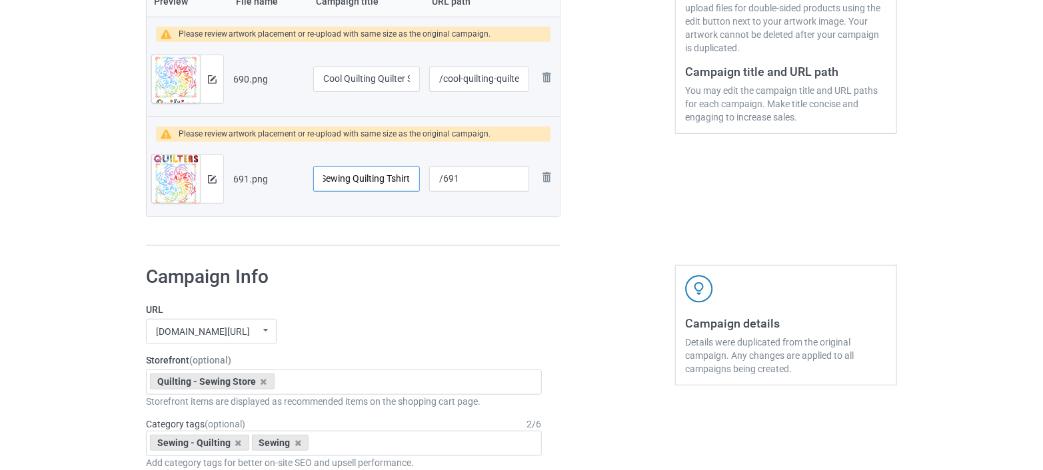
click at [411, 173] on input "Cool Sewing Quilting Tshirt" at bounding box center [366, 179] width 107 height 25
drag, startPoint x: 391, startPoint y: 173, endPoint x: 453, endPoint y: 173, distance: 62.0
click at [453, 173] on tr "Preview and edit artwork 691.png Cool Sewing Quilting Tshirt Quilter Cut /691 R…" at bounding box center [353, 179] width 413 height 75
click at [412, 179] on input "Cool Sewing Quilting Tshirt Quilter Cut" at bounding box center [366, 179] width 107 height 25
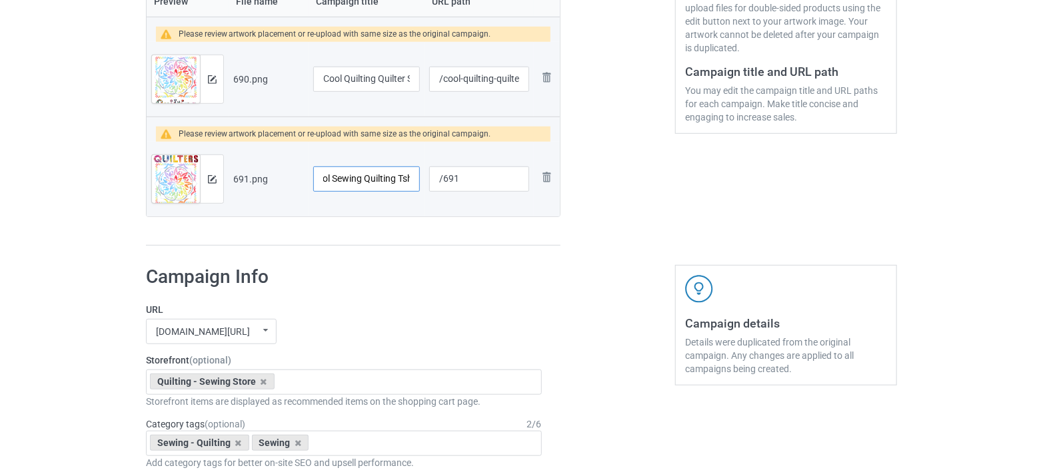
scroll to position [0, 0]
drag, startPoint x: 379, startPoint y: 179, endPoint x: 285, endPoint y: 187, distance: 94.3
click at [285, 187] on tr "Preview and edit artwork 691.png Cool Sewing Quilting Tshirt Quilter Cut Stitch…" at bounding box center [353, 179] width 413 height 75
click at [391, 179] on input "Cool Sewing Quilting Tshirt Quilter Cut Stitch Sew Share Tshirt" at bounding box center [366, 179] width 107 height 25
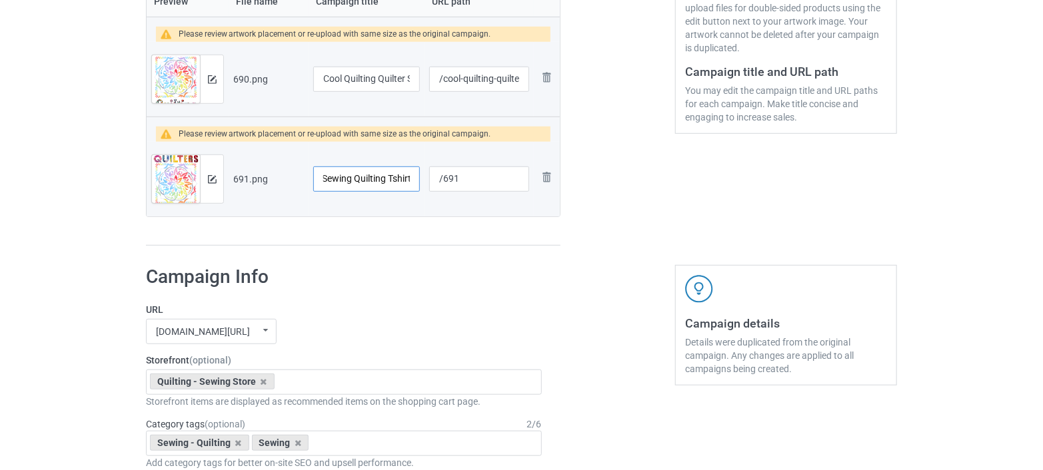
drag, startPoint x: 397, startPoint y: 175, endPoint x: 389, endPoint y: 187, distance: 14.1
click at [389, 187] on input "Cool Sewing Quilting Tshirt Quilter Cut Stitch Sew Share Tshirt" at bounding box center [366, 179] width 107 height 25
drag, startPoint x: 383, startPoint y: 171, endPoint x: 440, endPoint y: 171, distance: 56.6
click at [440, 171] on tr "Preview and edit artwork 691.png Cool Sewing Quilting Shirt Quilter Cut Stitch …" at bounding box center [353, 179] width 413 height 75
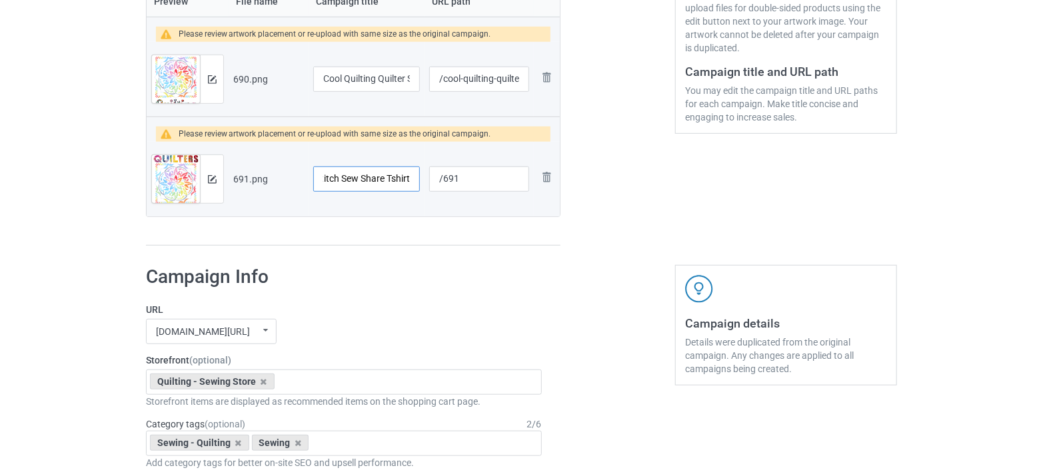
click at [374, 178] on input "Cool Sewing Quilting Shirt Quilter Cut Stitch Sew Share Tshirt" at bounding box center [366, 179] width 107 height 25
drag, startPoint x: 409, startPoint y: 177, endPoint x: 393, endPoint y: 176, distance: 15.4
click at [383, 180] on input "Cool Sewing Quilting Shirt Quilter Cut Stitch Sew Share Tshirt" at bounding box center [366, 179] width 107 height 25
type input "Cool Sewing Quilting Shirt Quilter Cut Stitch Sew Share Tshirt"
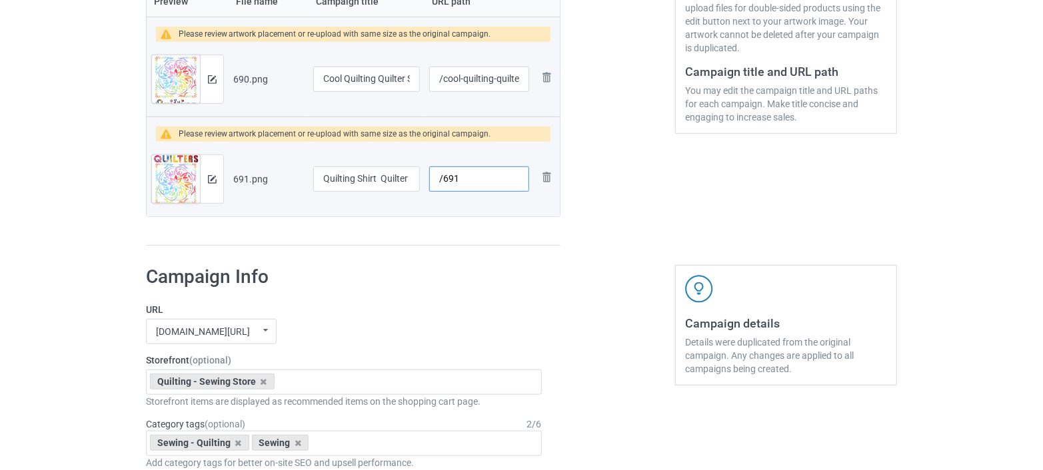
scroll to position [0, 0]
drag, startPoint x: 487, startPoint y: 179, endPoint x: 421, endPoint y: 185, distance: 66.2
click at [421, 185] on tr "Preview and edit artwork 691.png Cool Sewing Quilting Shirt Quilter Cut Stitch …" at bounding box center [353, 179] width 413 height 75
paste input "quilter cut stitch sew share tshirt"
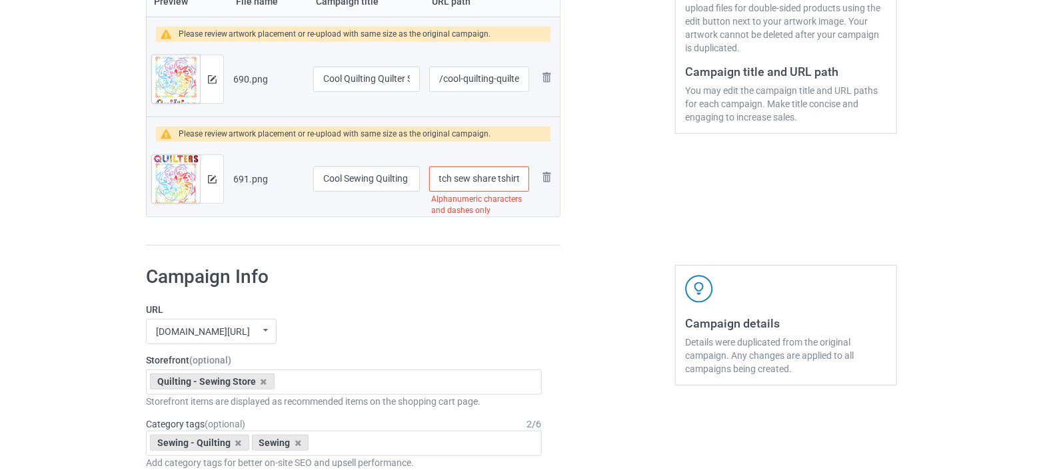
click at [498, 179] on input "/quilter cut stitch sew share tshirt" at bounding box center [479, 179] width 100 height 25
click at [476, 177] on input "/quilter cut stitch sew share-tshirt" at bounding box center [479, 179] width 100 height 25
click at [456, 179] on input "/quilter cut stitch sew-share-tshirt" at bounding box center [479, 179] width 100 height 25
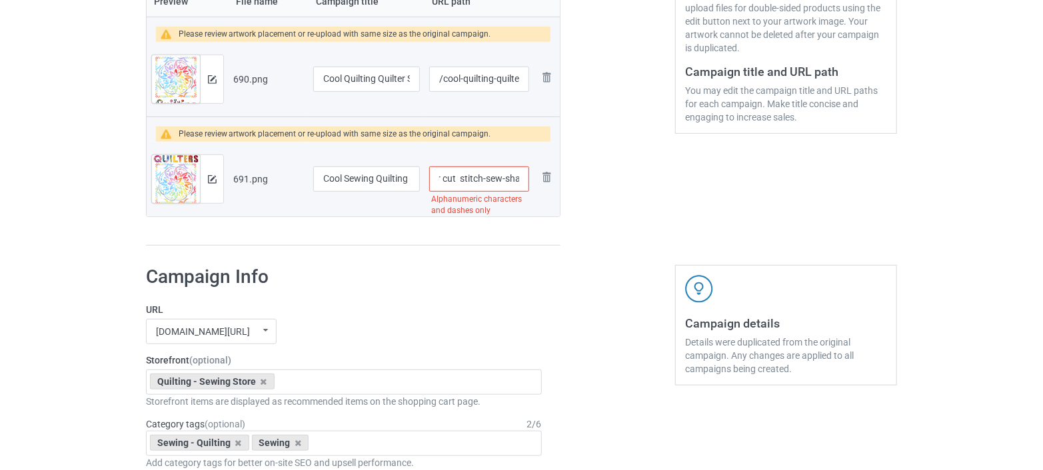
click at [460, 175] on input "/quilter cut stitch-sew-share-tshirt" at bounding box center [479, 179] width 100 height 25
click at [455, 175] on input "/quilter cut -stitch-sew-share-tshirt" at bounding box center [479, 179] width 100 height 25
click at [455, 179] on input "/quilter cut -stitch-sew-share-tshirt" at bounding box center [479, 179] width 100 height 25
click at [457, 176] on input "/quilter cut-stitch-sew-share-tshirt" at bounding box center [479, 179] width 100 height 25
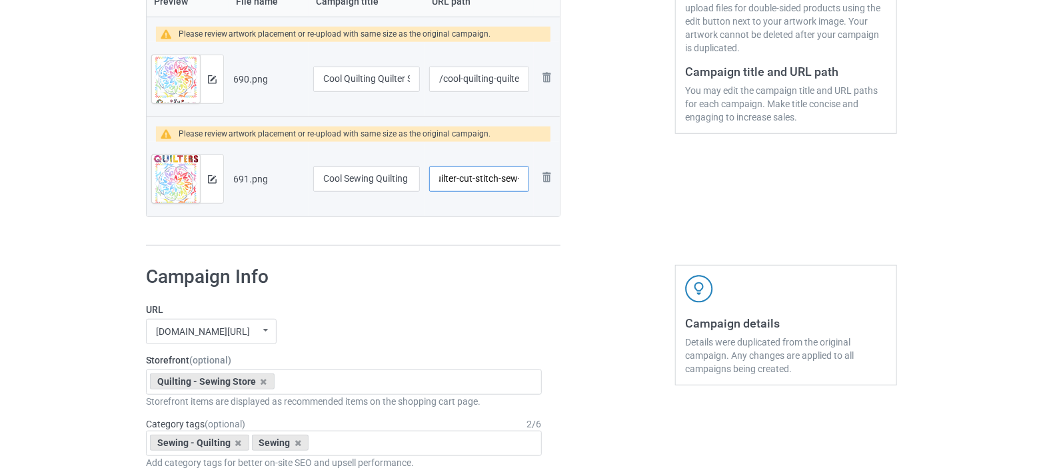
scroll to position [0, 0]
click at [466, 178] on input "/quilter-cut-stitch-sew-share-tshirt" at bounding box center [479, 179] width 100 height 25
type input "/quilters-cut-stitch-sew-share-tshirt"
click at [385, 179] on input "Cool Sewing Quilting Shirt Quilter Cut Stitch Sew Share Tshirt" at bounding box center [366, 179] width 107 height 25
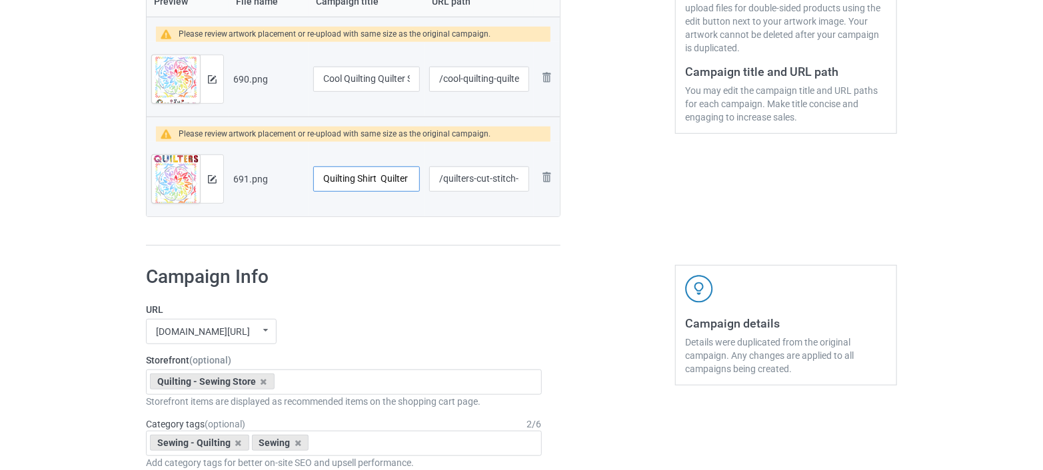
scroll to position [0, 67]
click at [394, 175] on input "Cool Sewing Quilting Shirt Quilter Cut Stitch Sew Share Tshirt" at bounding box center [366, 179] width 107 height 25
type input "Cool Sewing Quilting Shirt Quilters Cut Stitch Sew Share Tshirt"
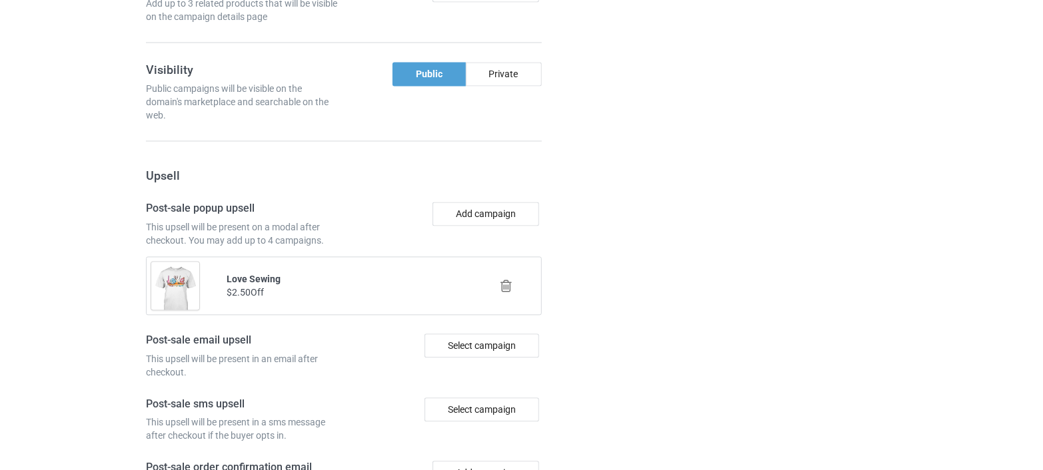
scroll to position [1415, 0]
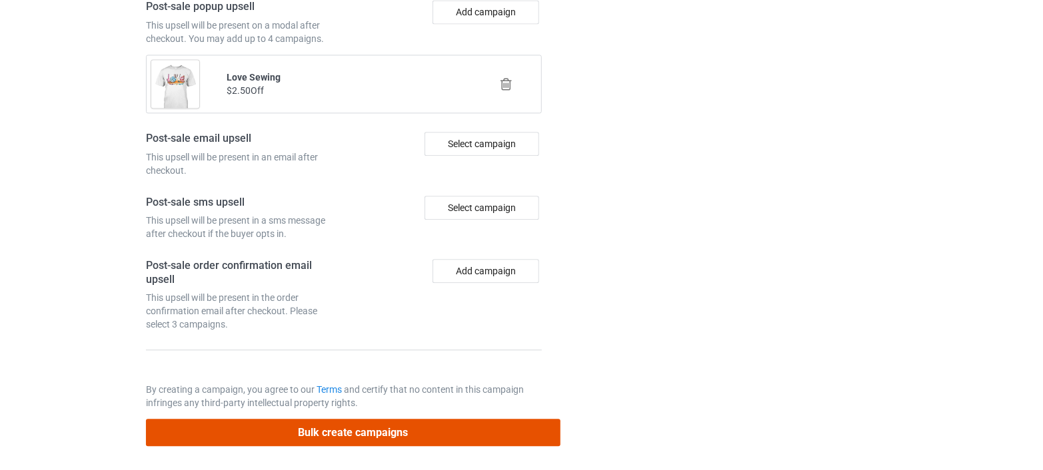
click at [327, 429] on button "Bulk create campaigns" at bounding box center [353, 432] width 415 height 27
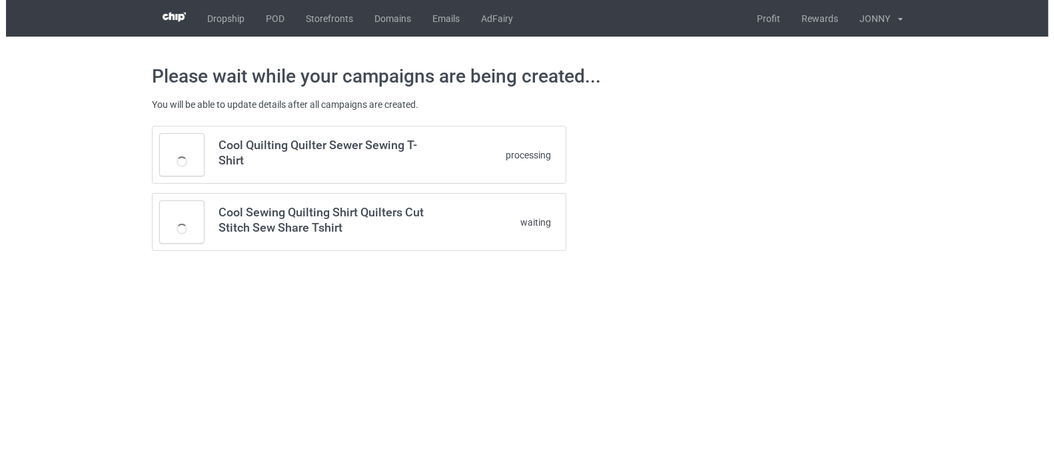
scroll to position [0, 0]
